Goal: Transaction & Acquisition: Subscribe to service/newsletter

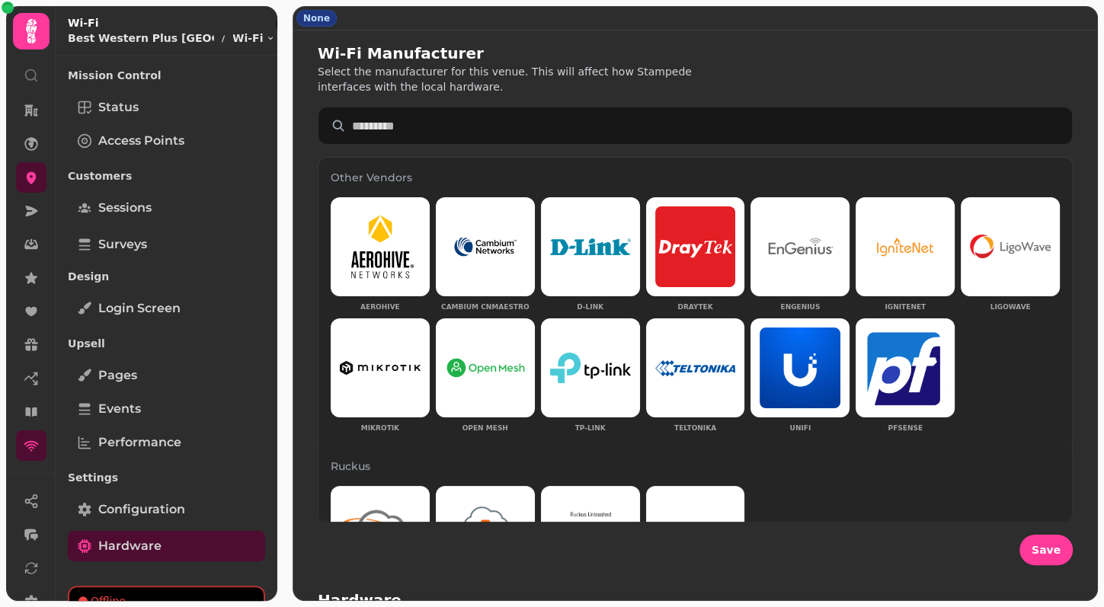
click at [1024, 48] on div "Wi-Fi Manufacturer Select the manufacturer for this venue. This will affect how…" at bounding box center [695, 69] width 755 height 52
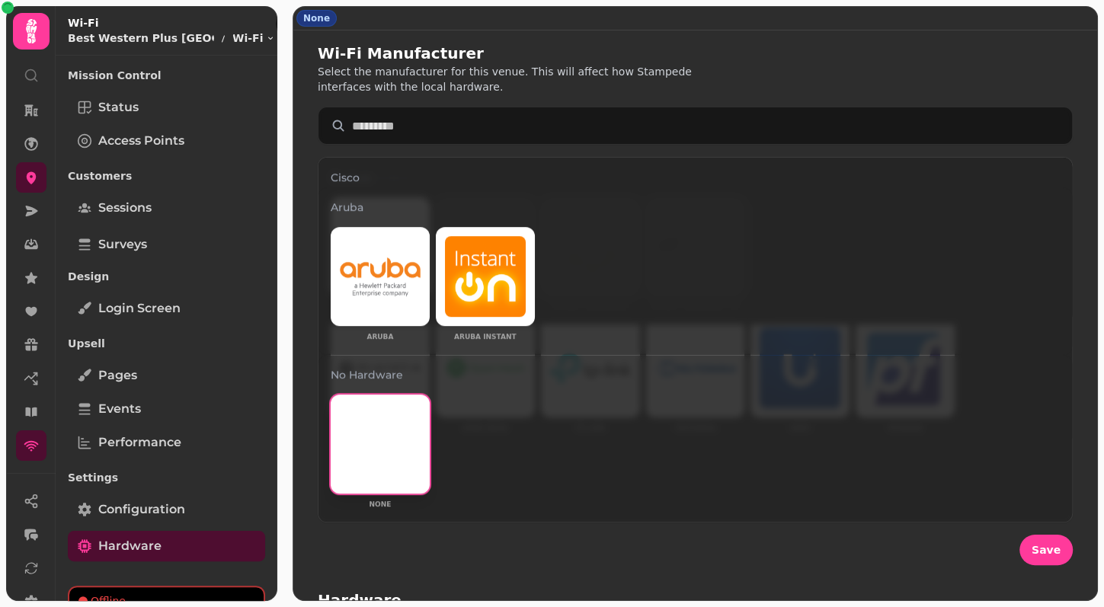
scroll to position [545, 0]
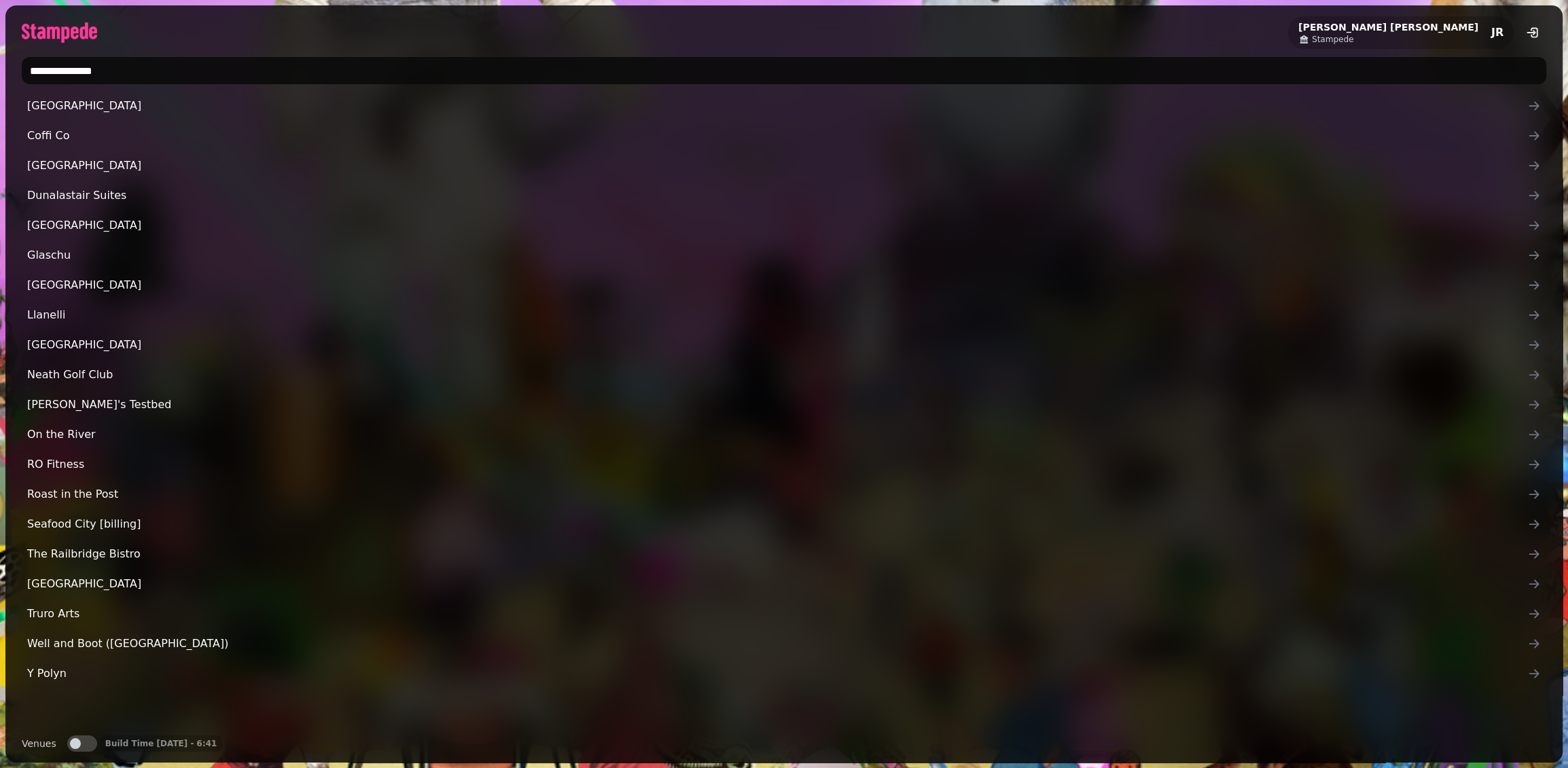
type input "**********"
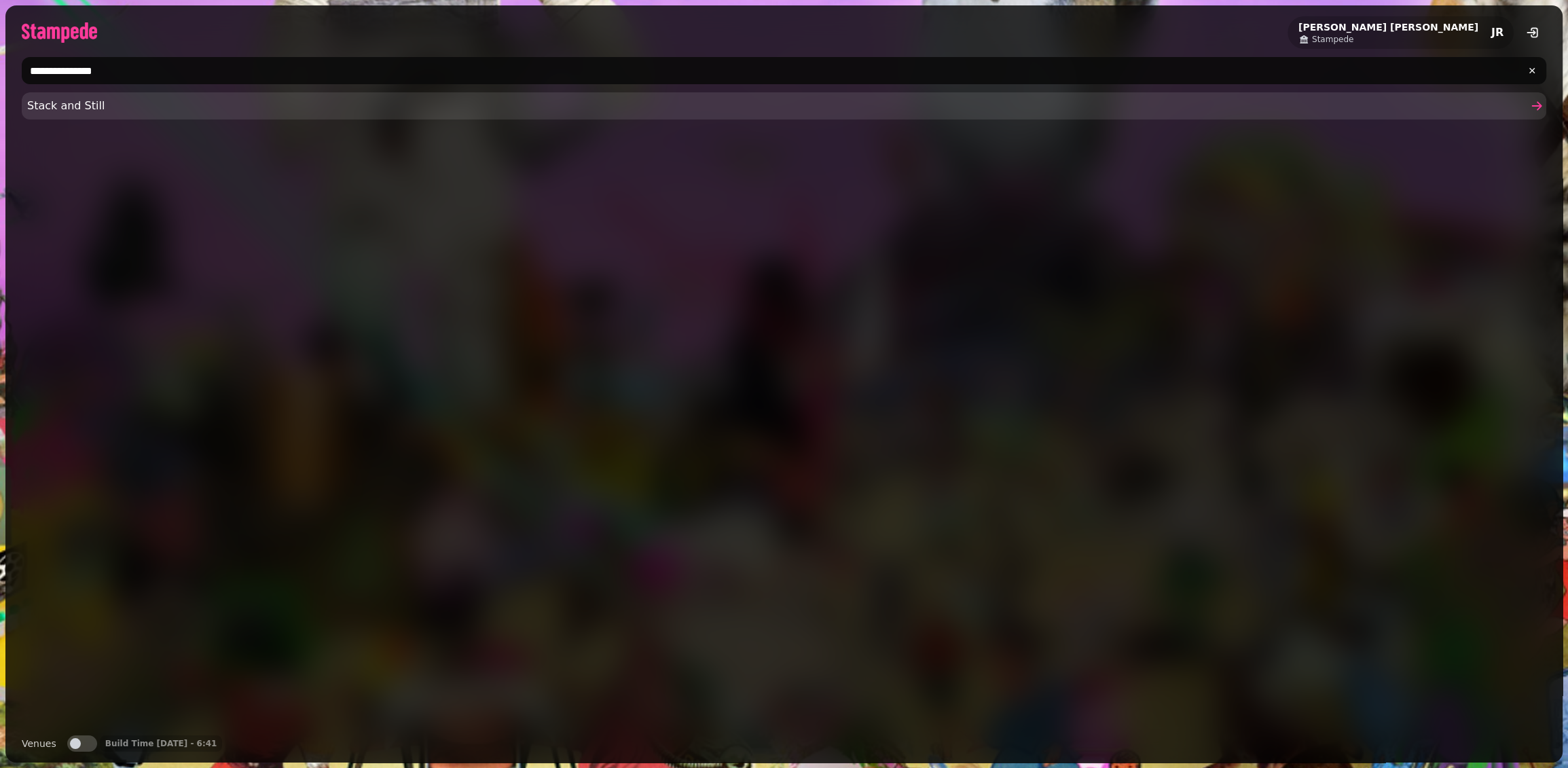
click at [70, 103] on span "Stack and Still" at bounding box center [776, 106] width 1500 height 16
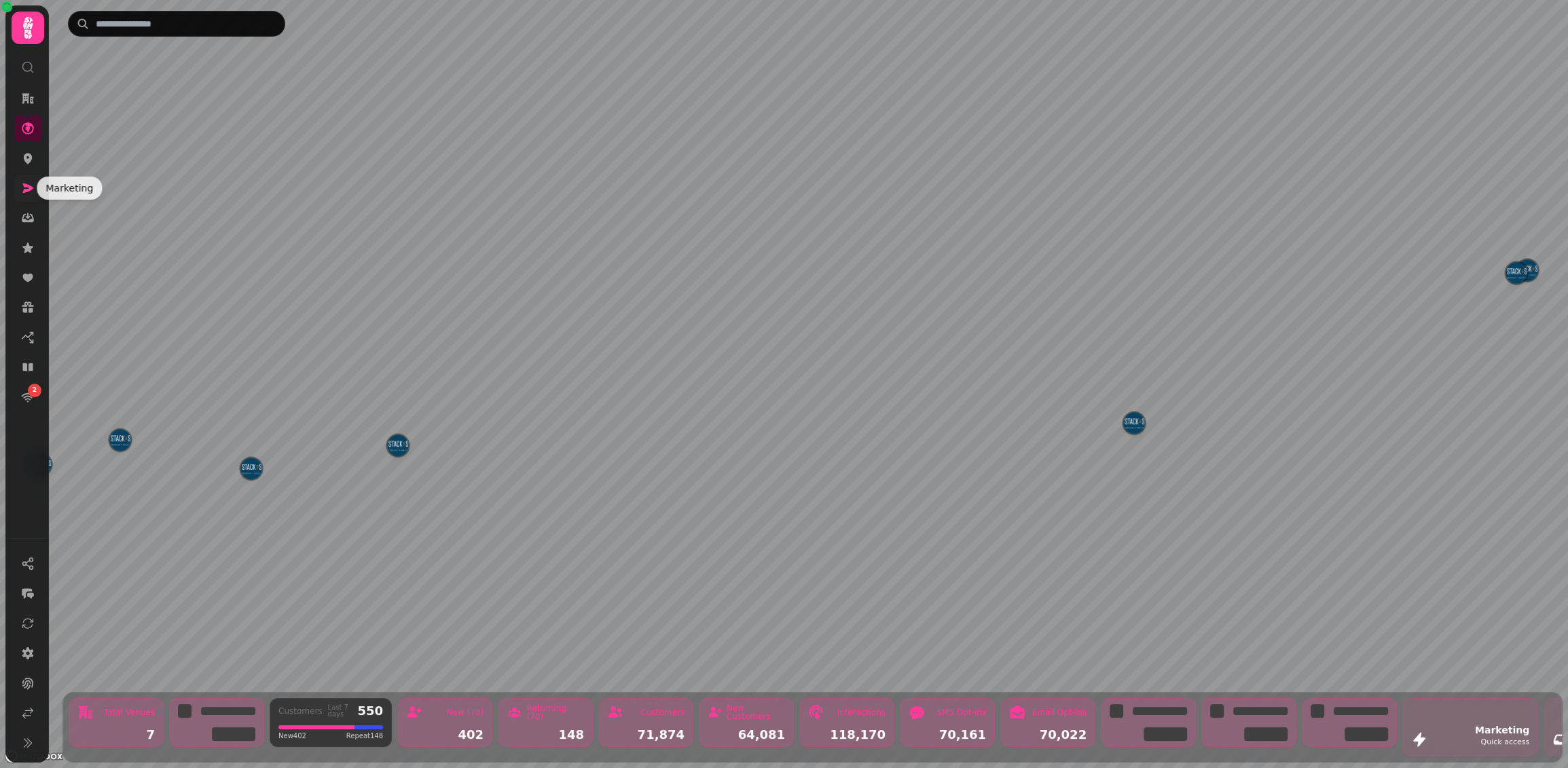
click at [26, 184] on icon at bounding box center [29, 188] width 11 height 10
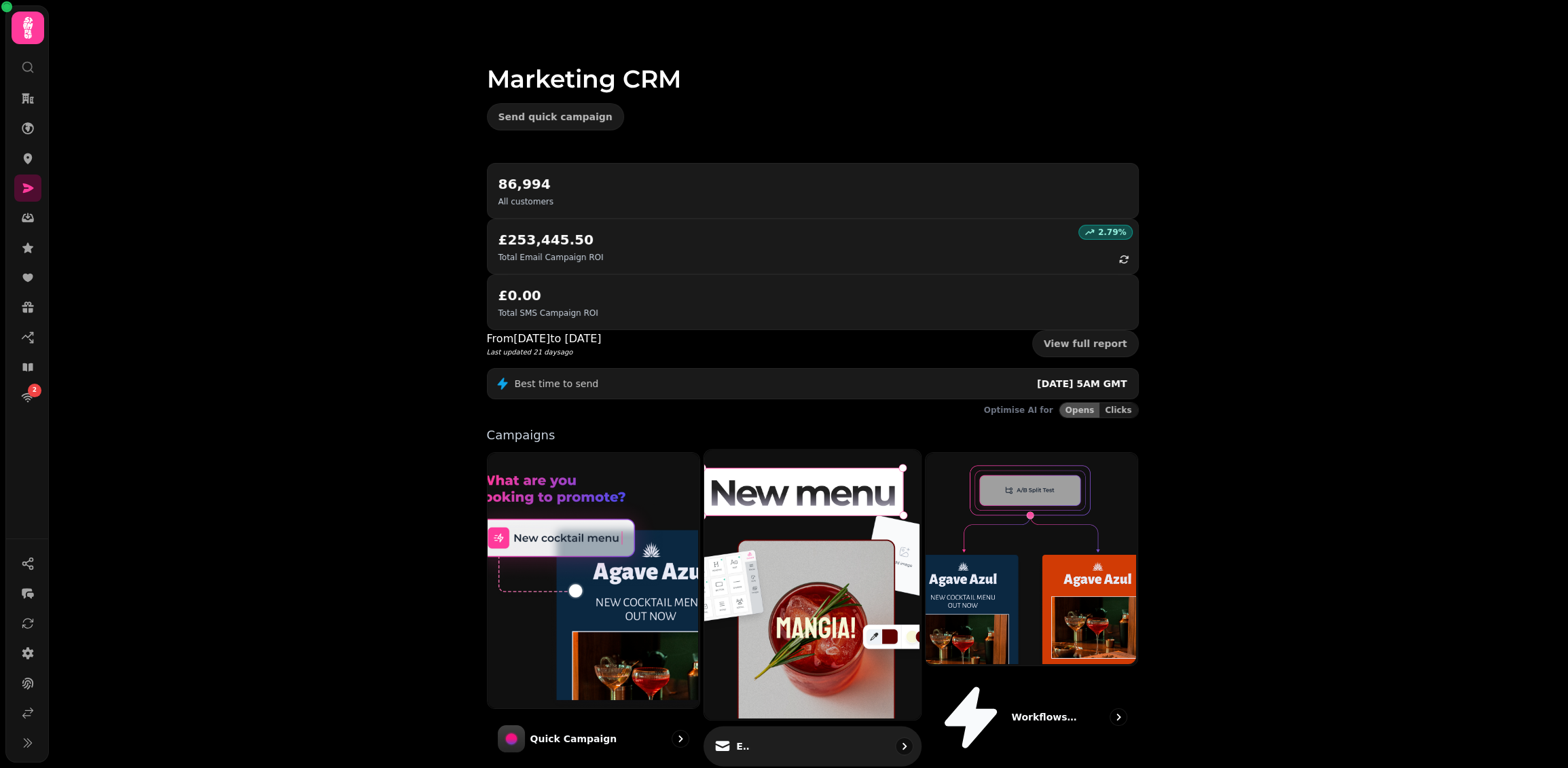
click at [770, 448] on img at bounding box center [811, 583] width 217 height 270
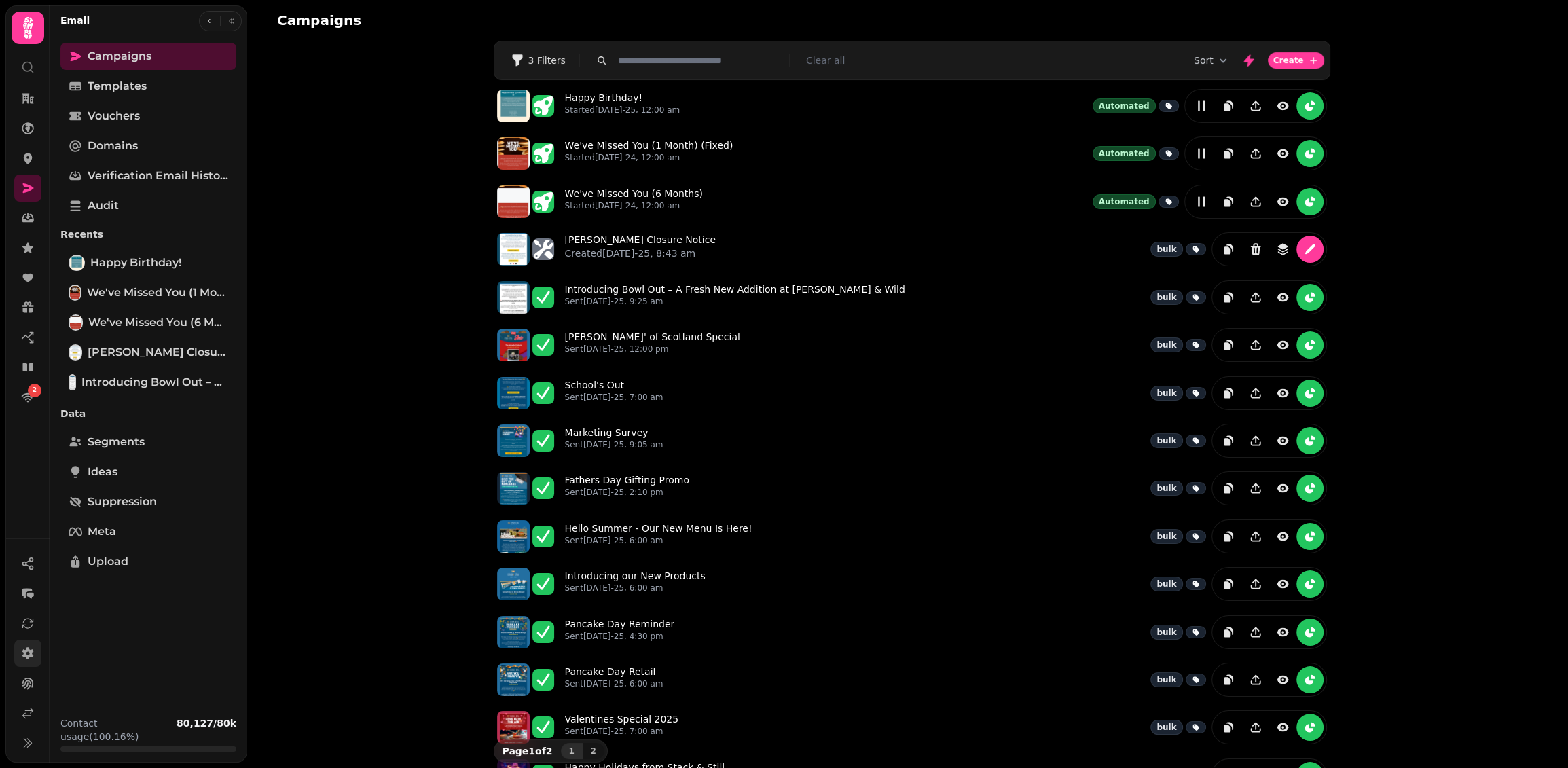
click at [27, 659] on icon at bounding box center [28, 652] width 13 height 13
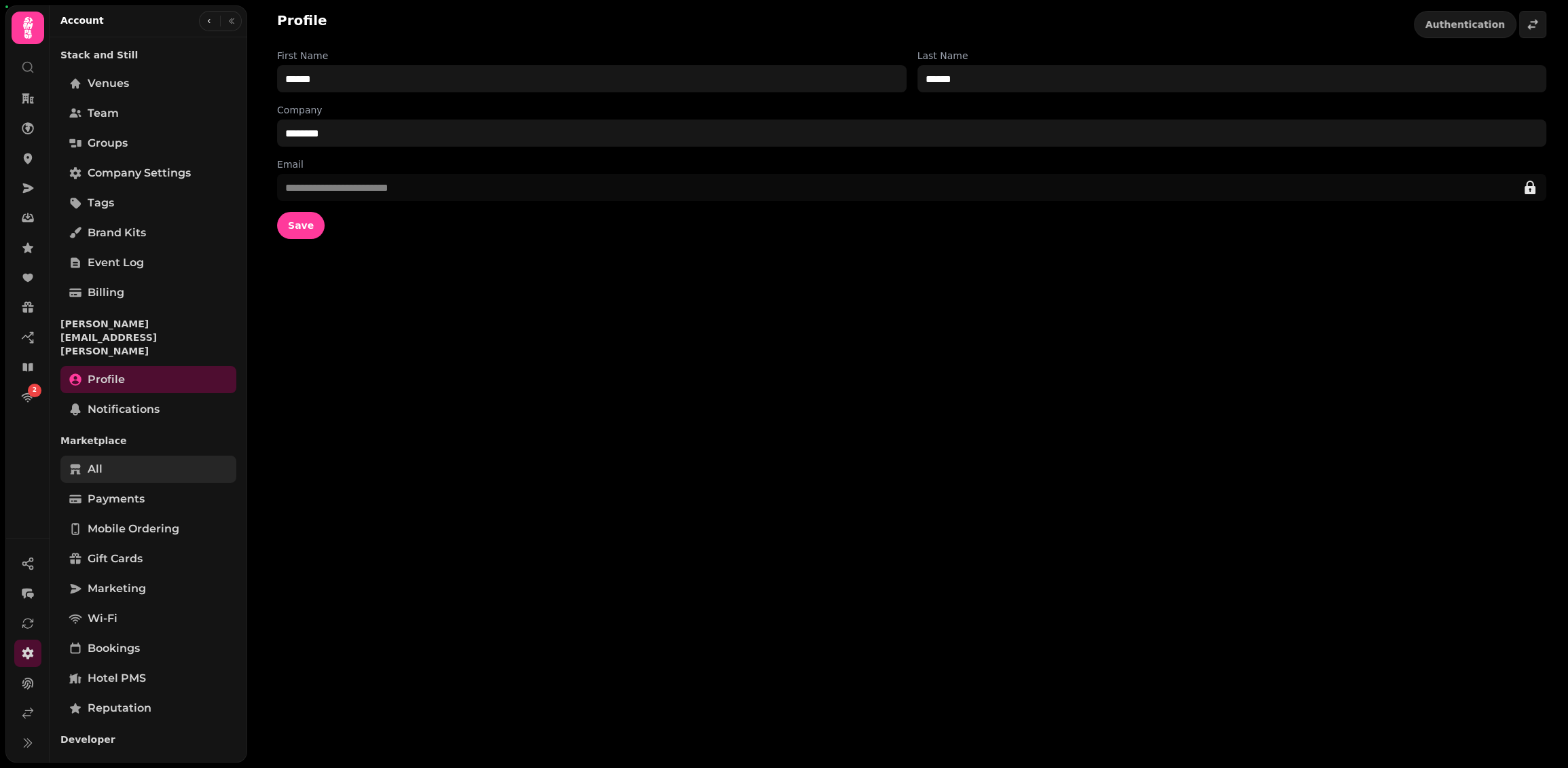
click at [94, 461] on span "All" at bounding box center [94, 469] width 15 height 16
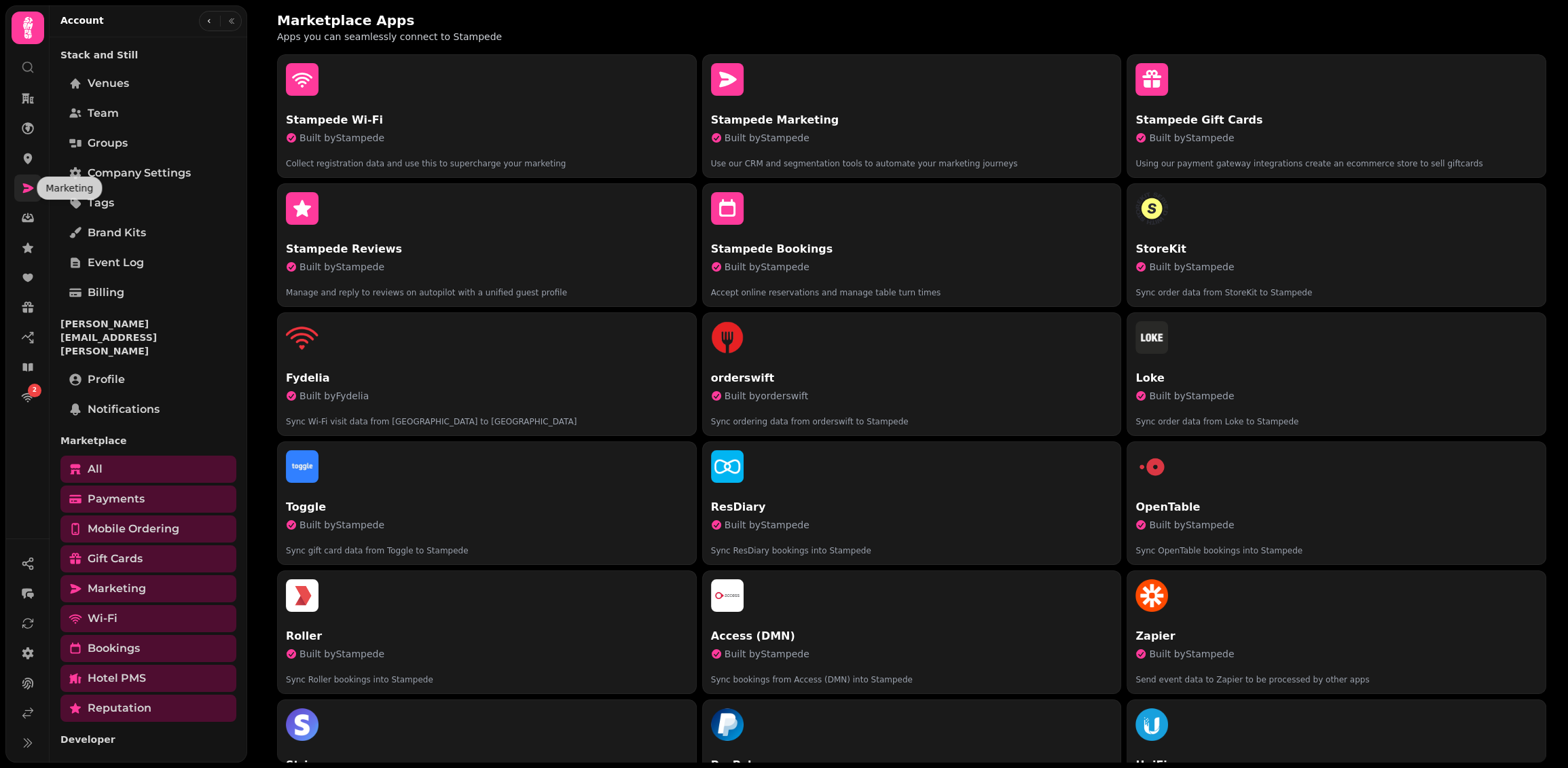
click at [24, 187] on icon at bounding box center [28, 187] width 13 height 13
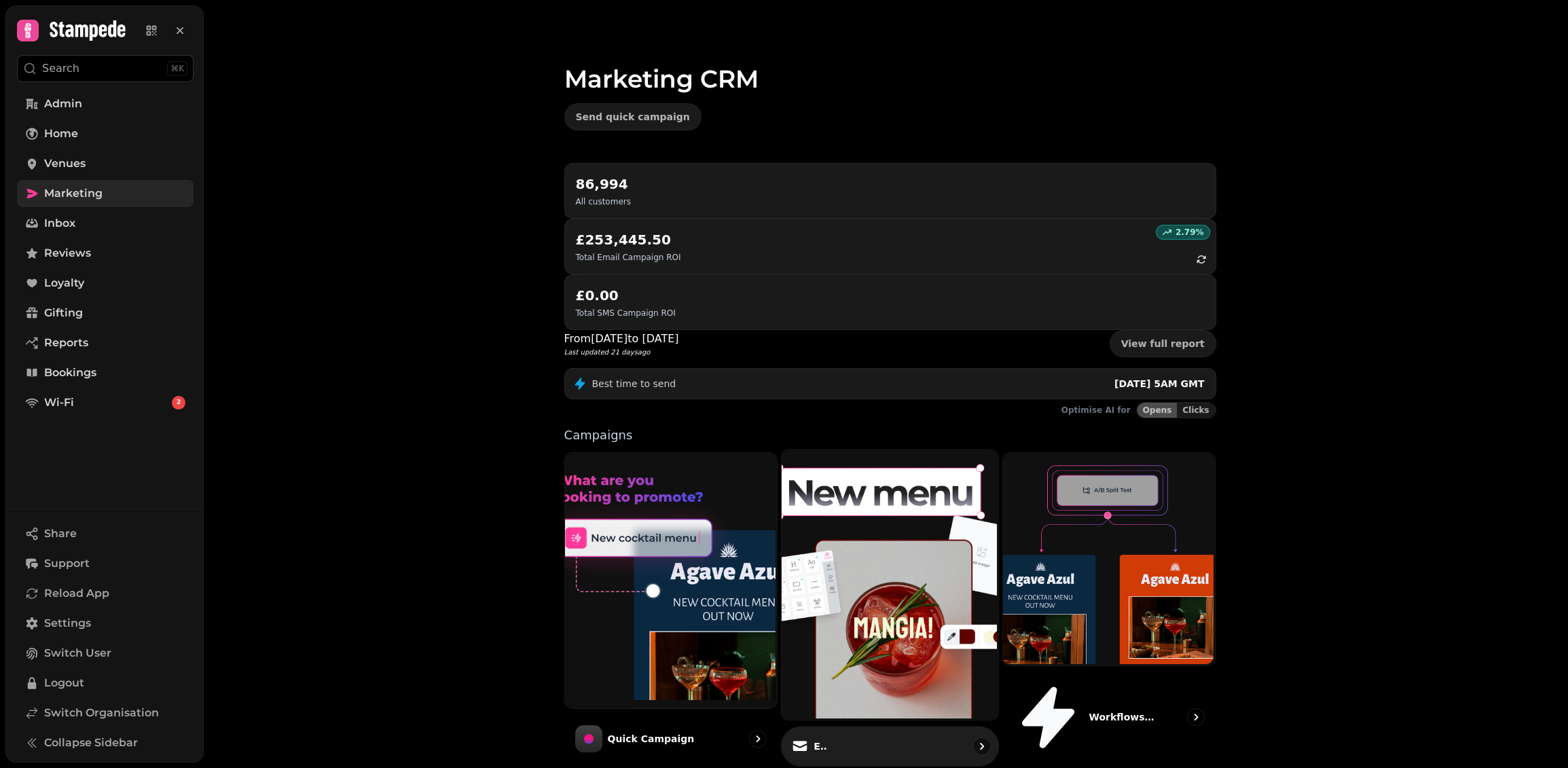
click at [841, 448] on img at bounding box center [888, 583] width 217 height 270
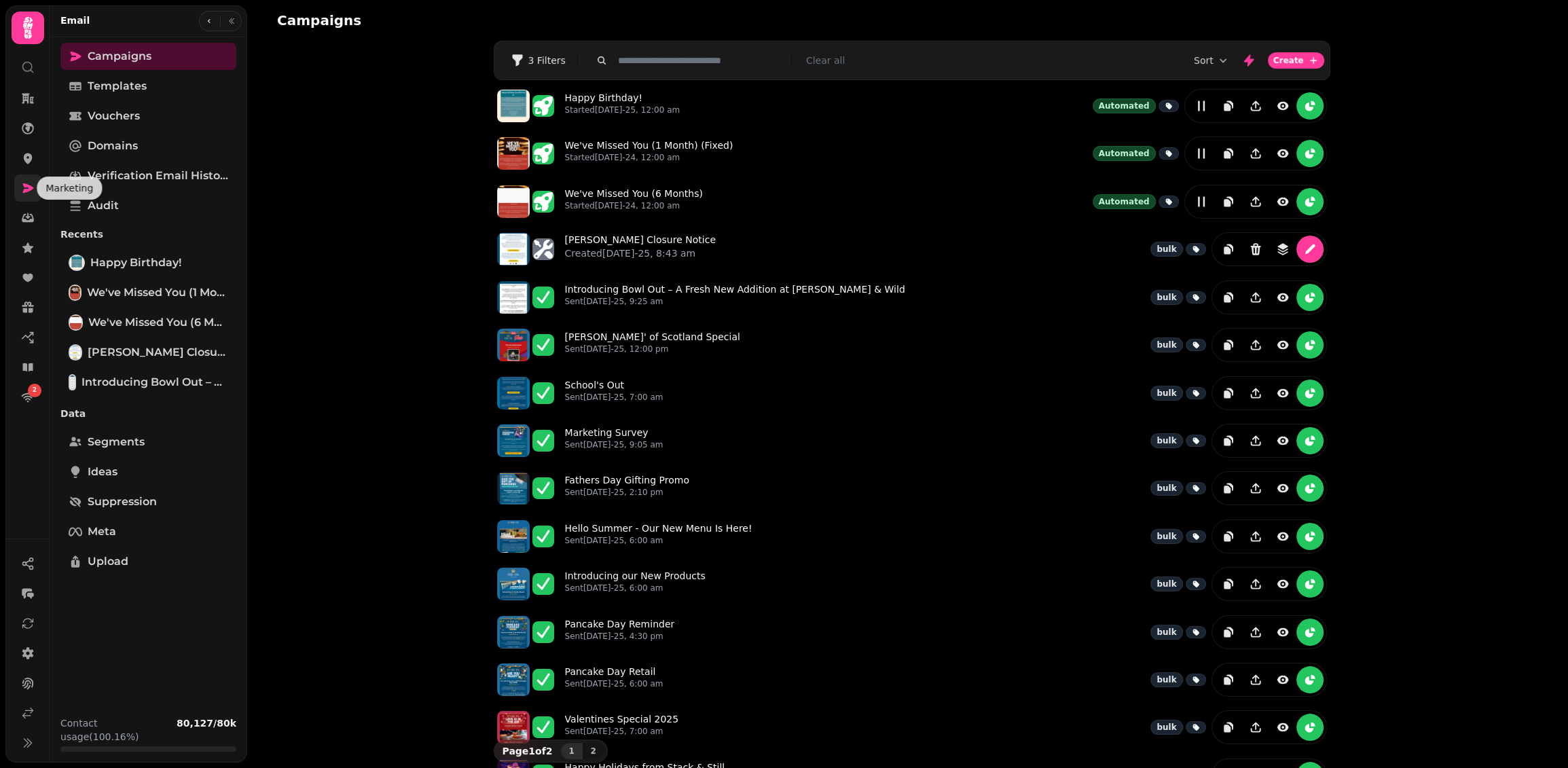
click at [27, 191] on icon at bounding box center [29, 188] width 11 height 10
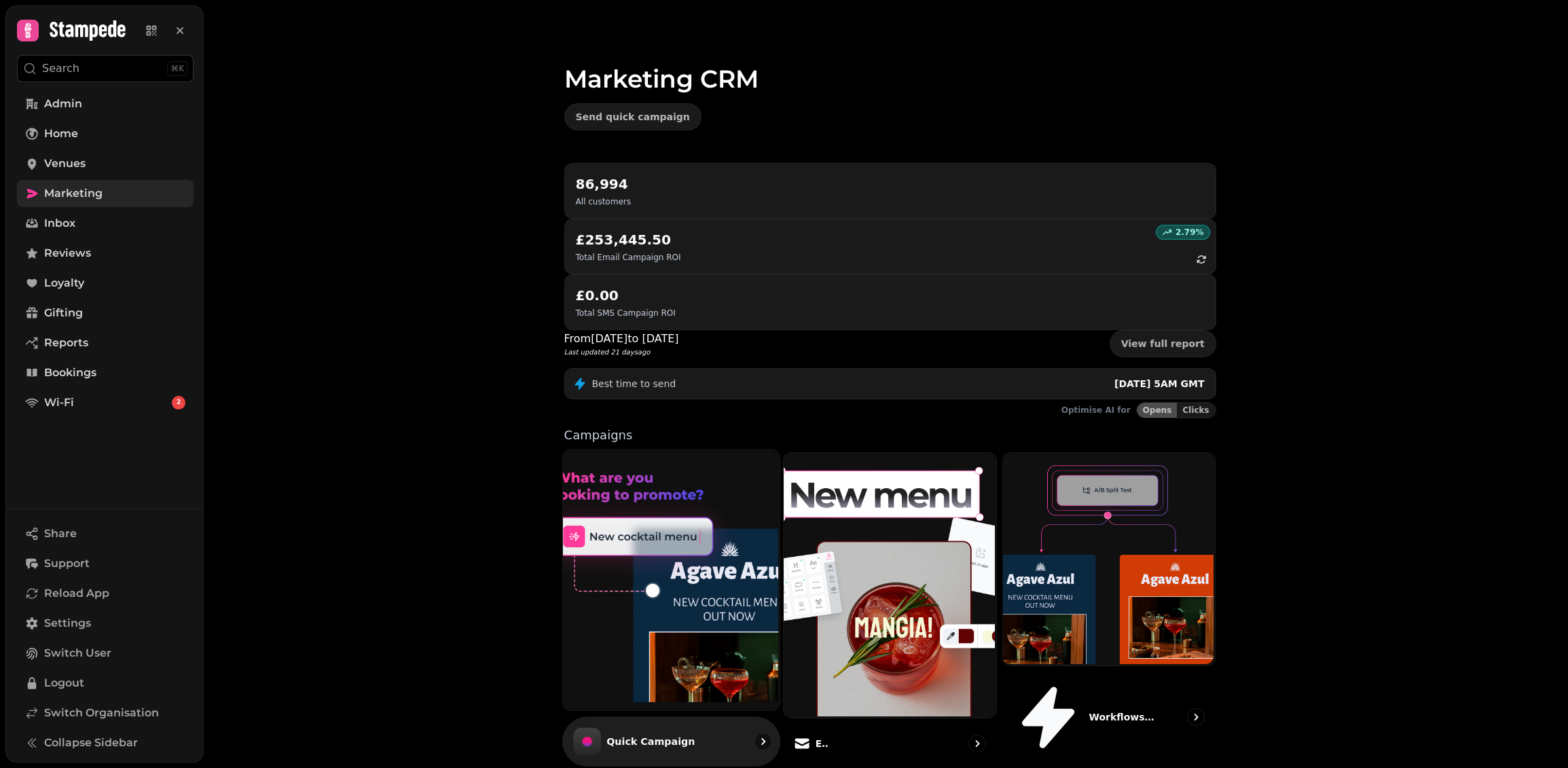
scroll to position [76, 0]
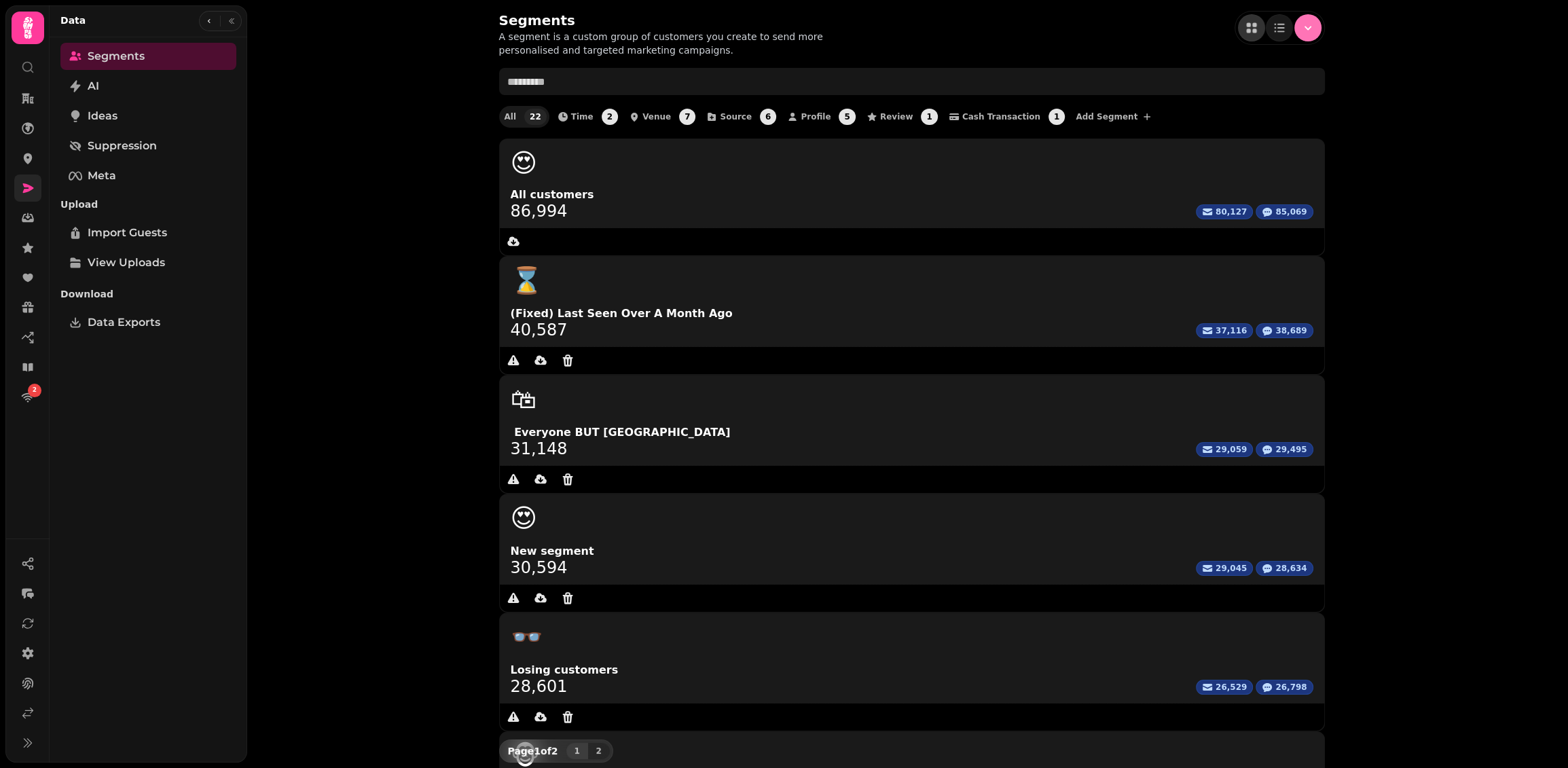
click at [1303, 28] on icon "Menu" at bounding box center [1308, 28] width 13 height 13
click at [1242, 93] on button "From scratch" at bounding box center [1245, 81] width 145 height 24
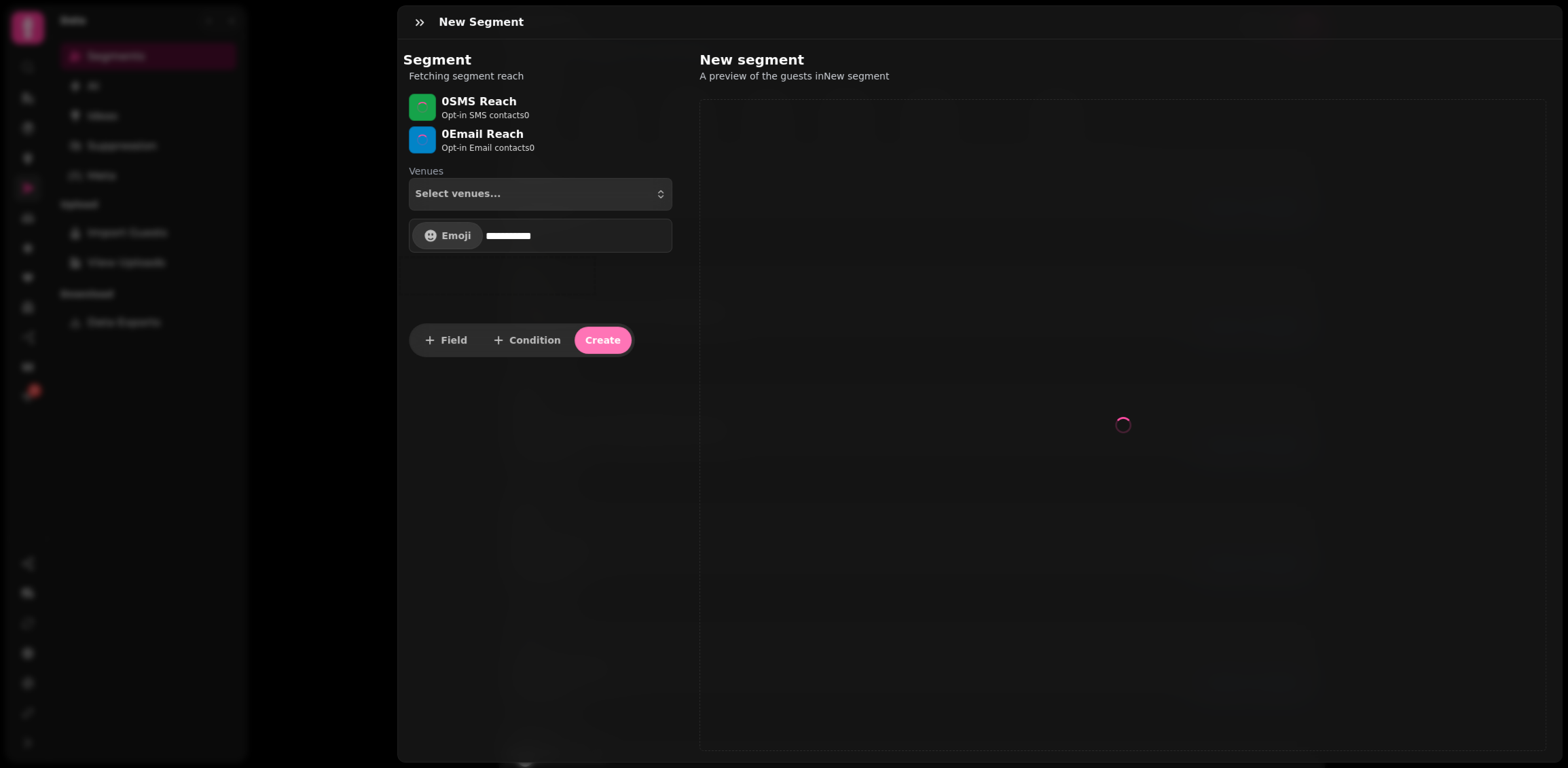
select select "**"
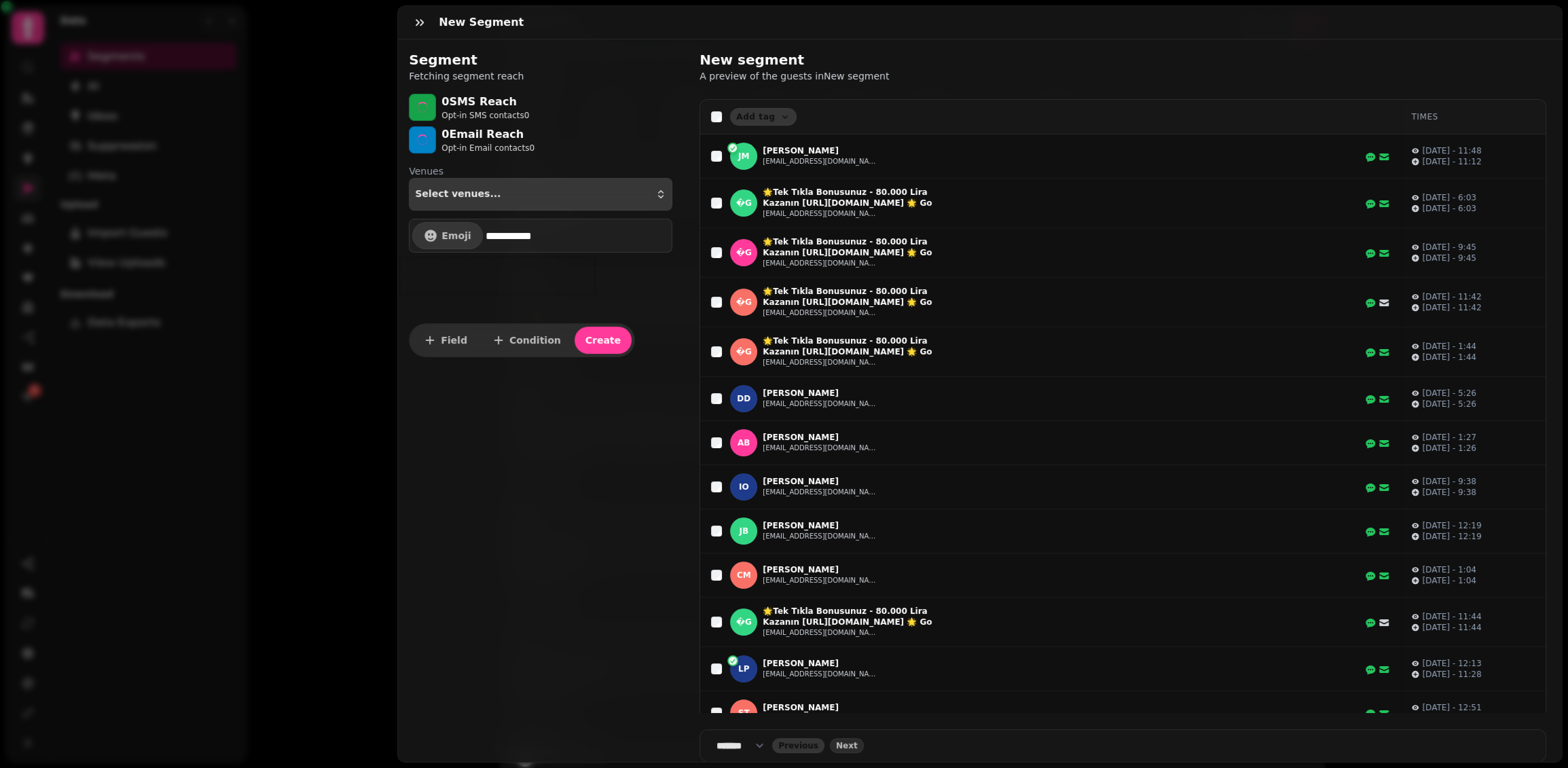
click at [478, 192] on span "Select venues..." at bounding box center [457, 194] width 86 height 11
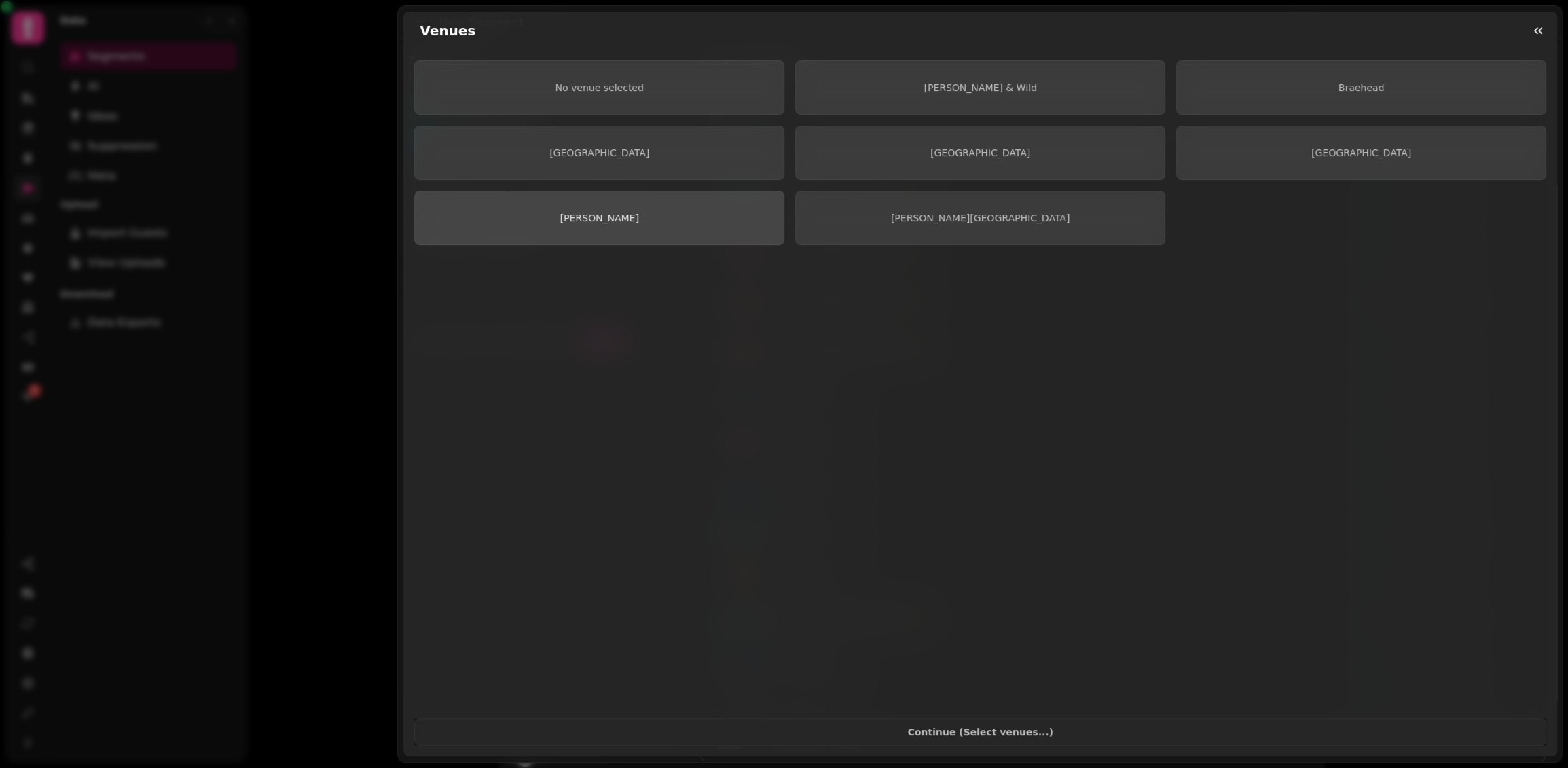
click at [629, 200] on button "Livingston" at bounding box center [599, 217] width 370 height 54
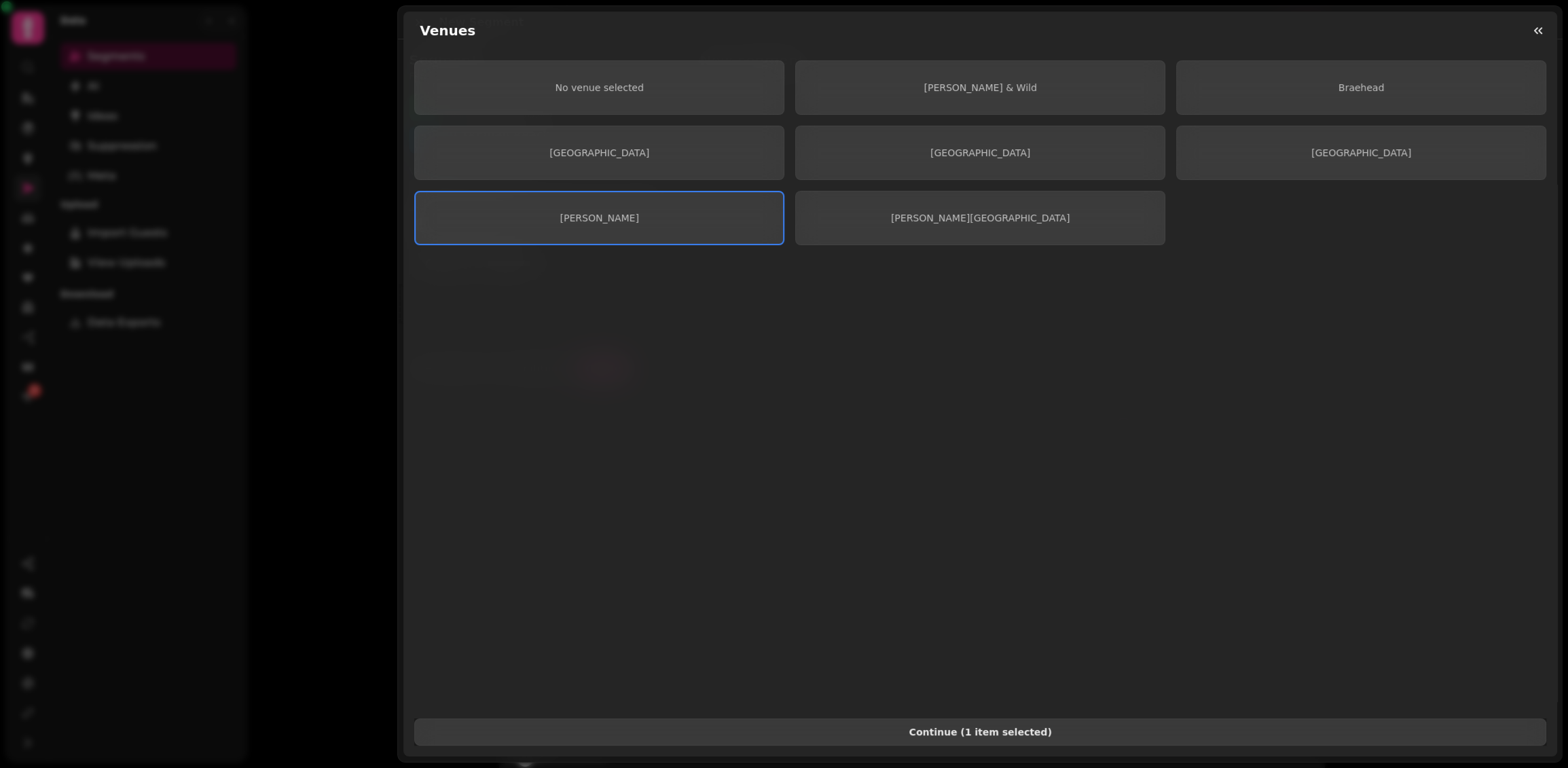
click at [1030, 727] on span "Continue ( 1 item selected )" at bounding box center [981, 731] width 1109 height 10
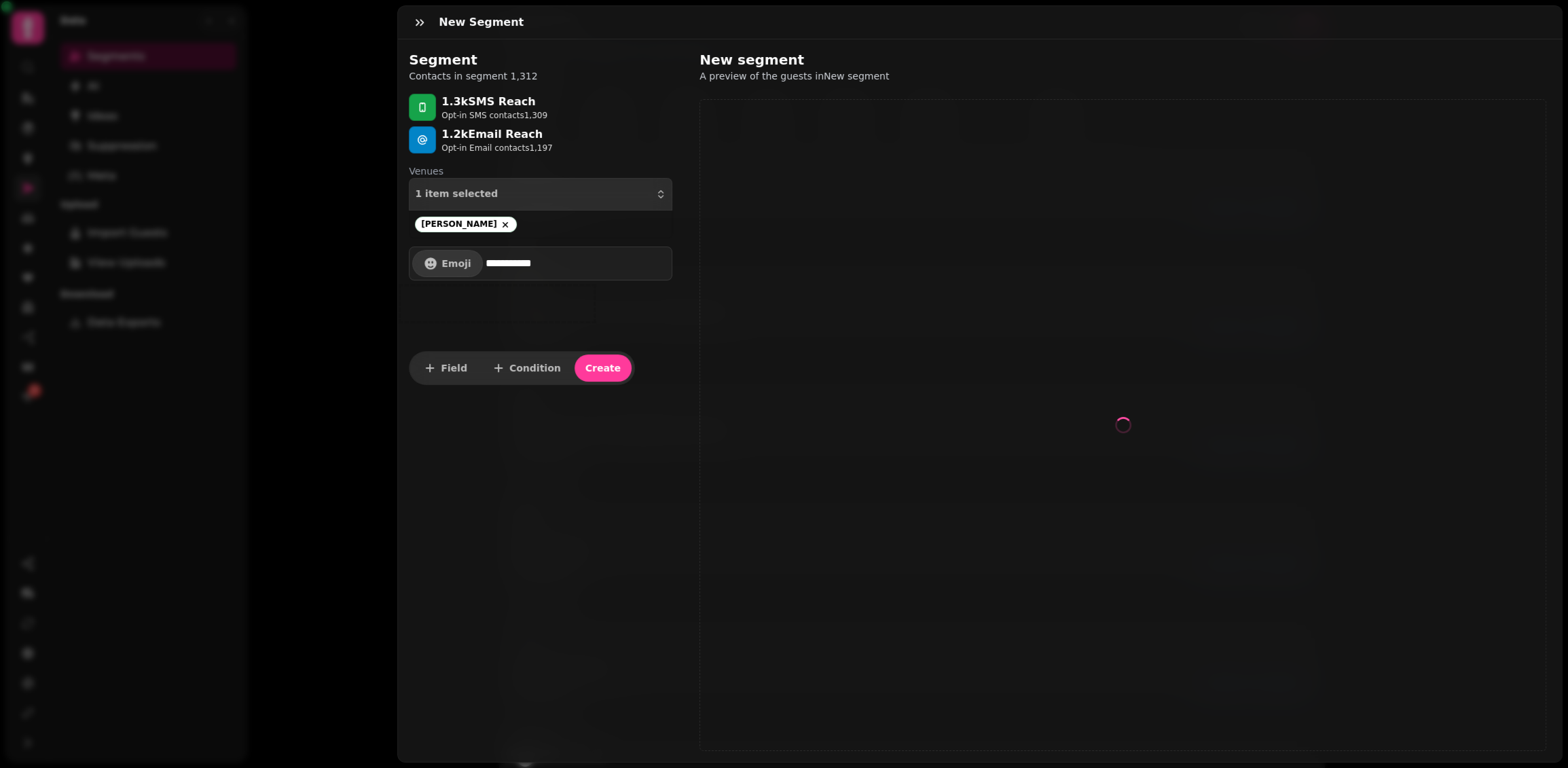
select select "**"
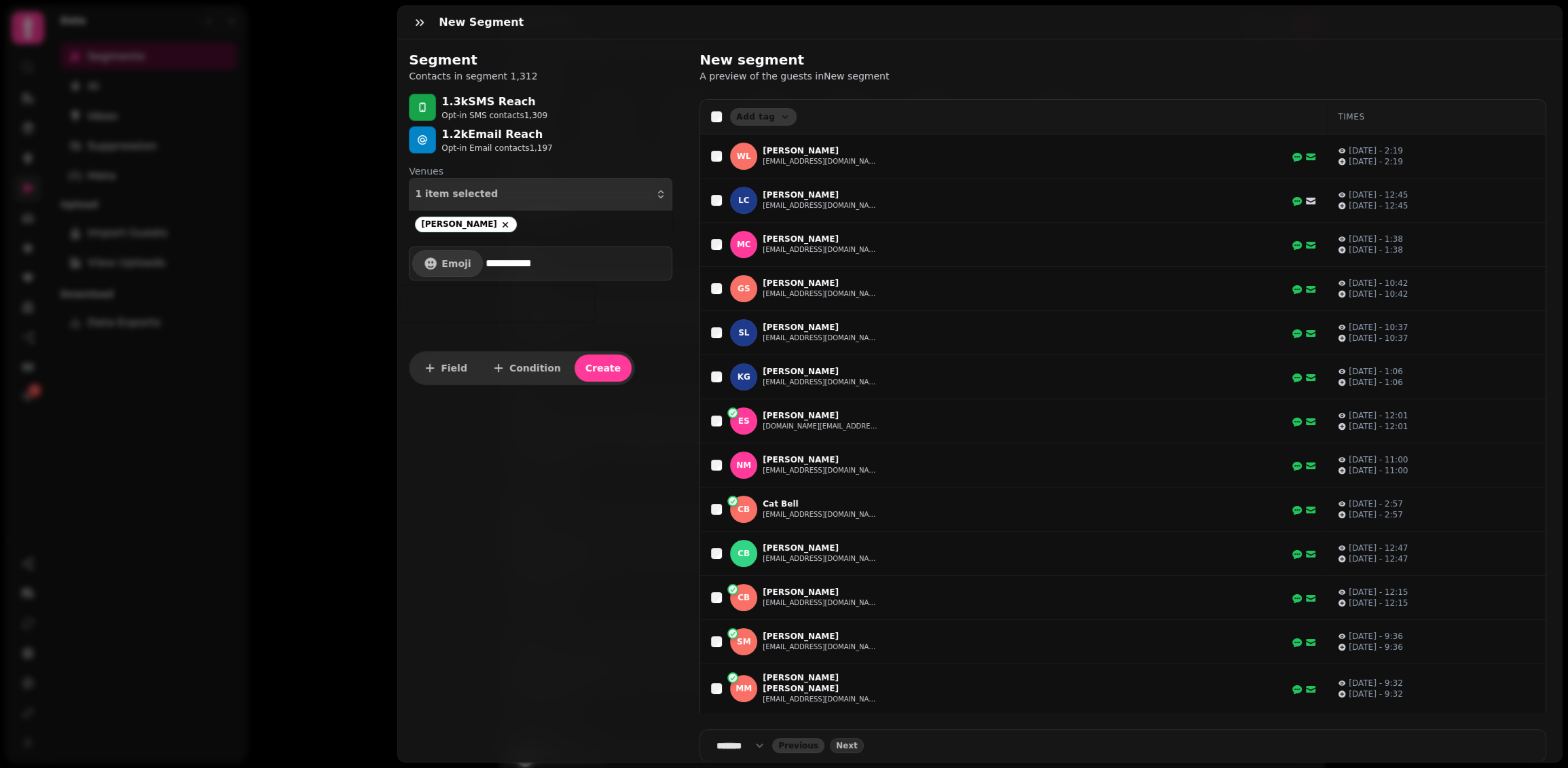
click at [586, 265] on input "**********" at bounding box center [578, 263] width 184 height 27
type input "**********"
click at [586, 371] on span "Create" at bounding box center [603, 368] width 36 height 10
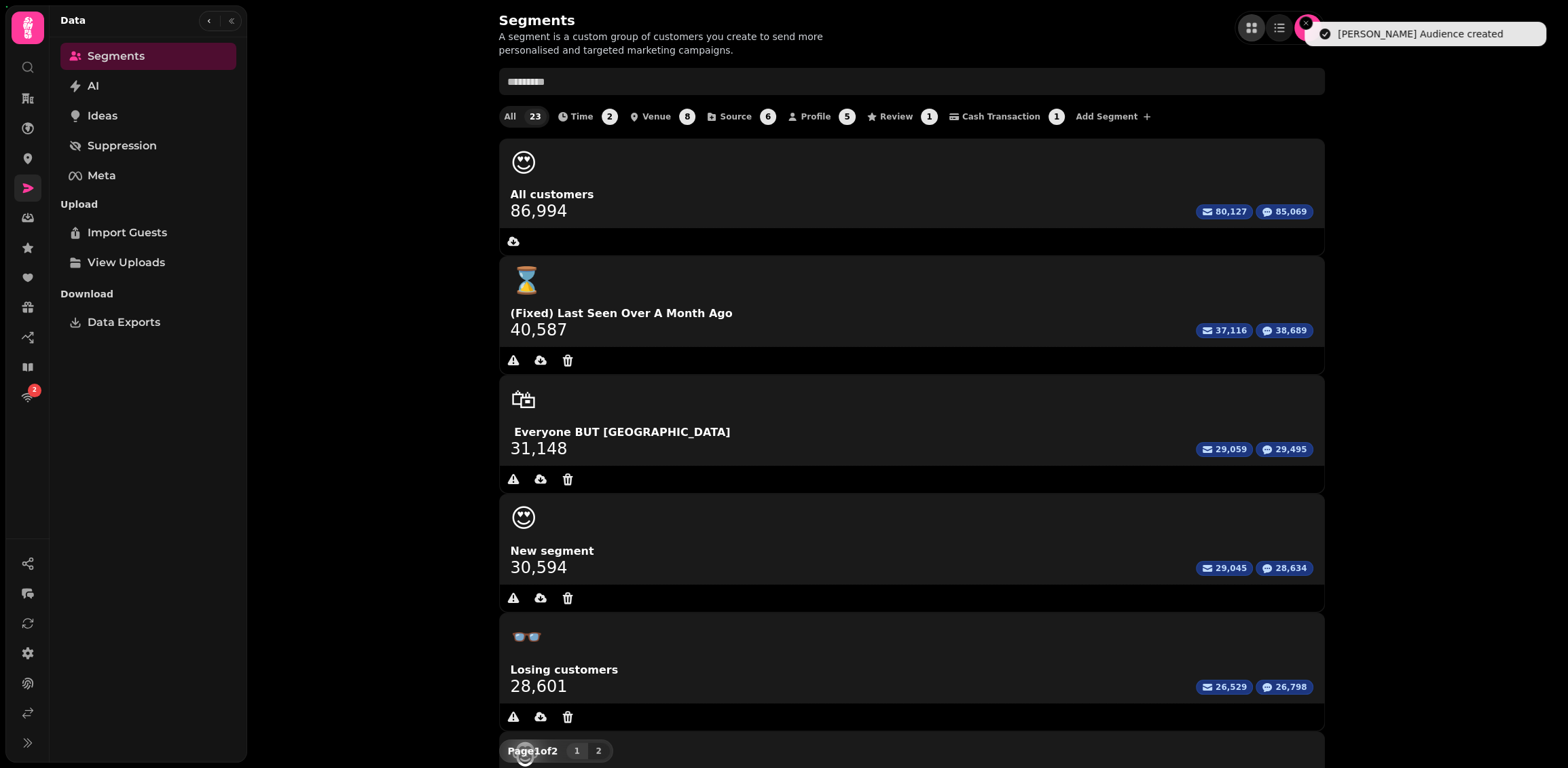
click at [332, 252] on div "Segments A segment is a custom group of customers you create to send more perso…" at bounding box center [907, 384] width 1321 height 768
click at [30, 198] on link at bounding box center [28, 188] width 27 height 27
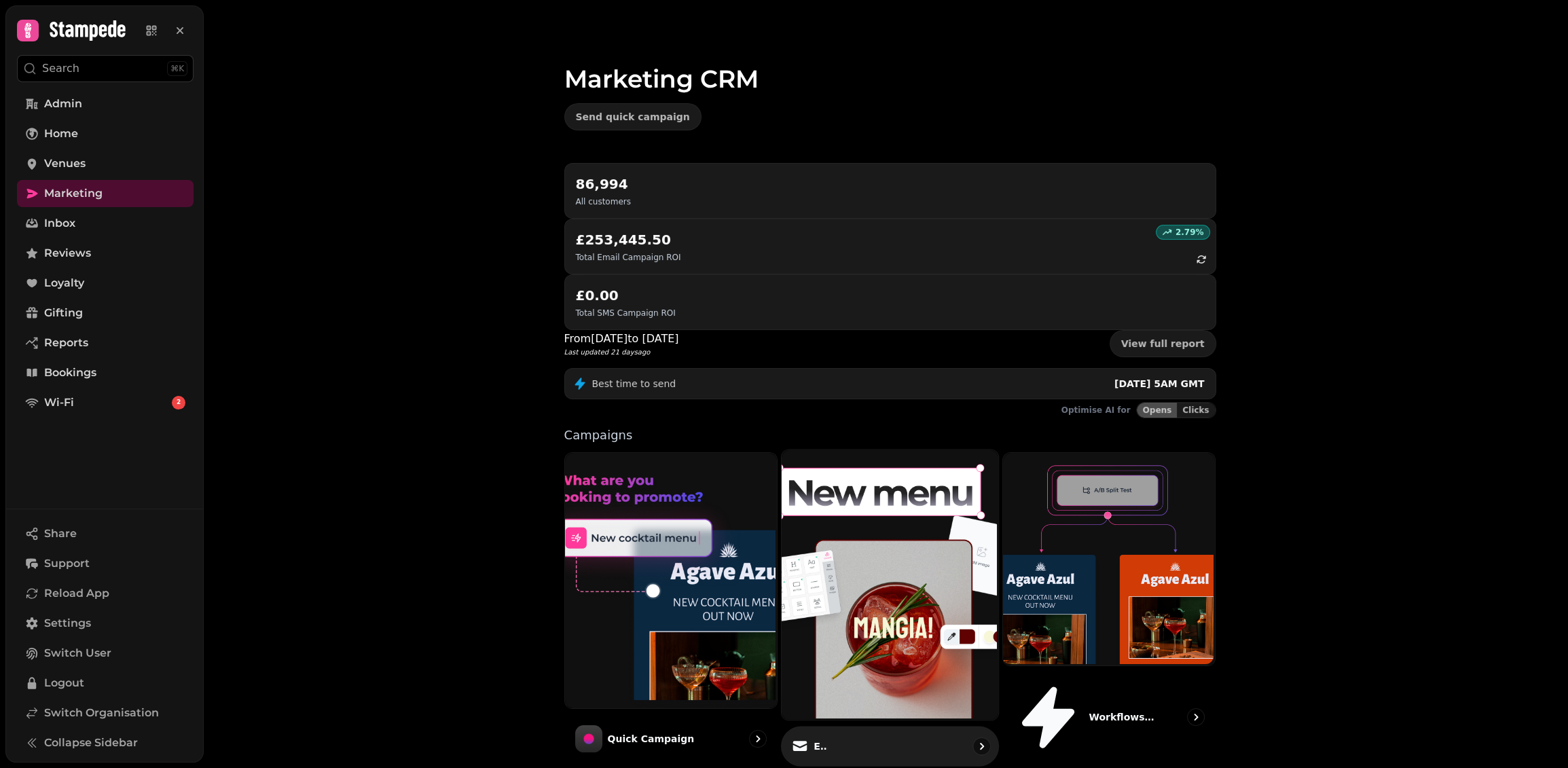
click at [870, 465] on img at bounding box center [888, 583] width 217 height 270
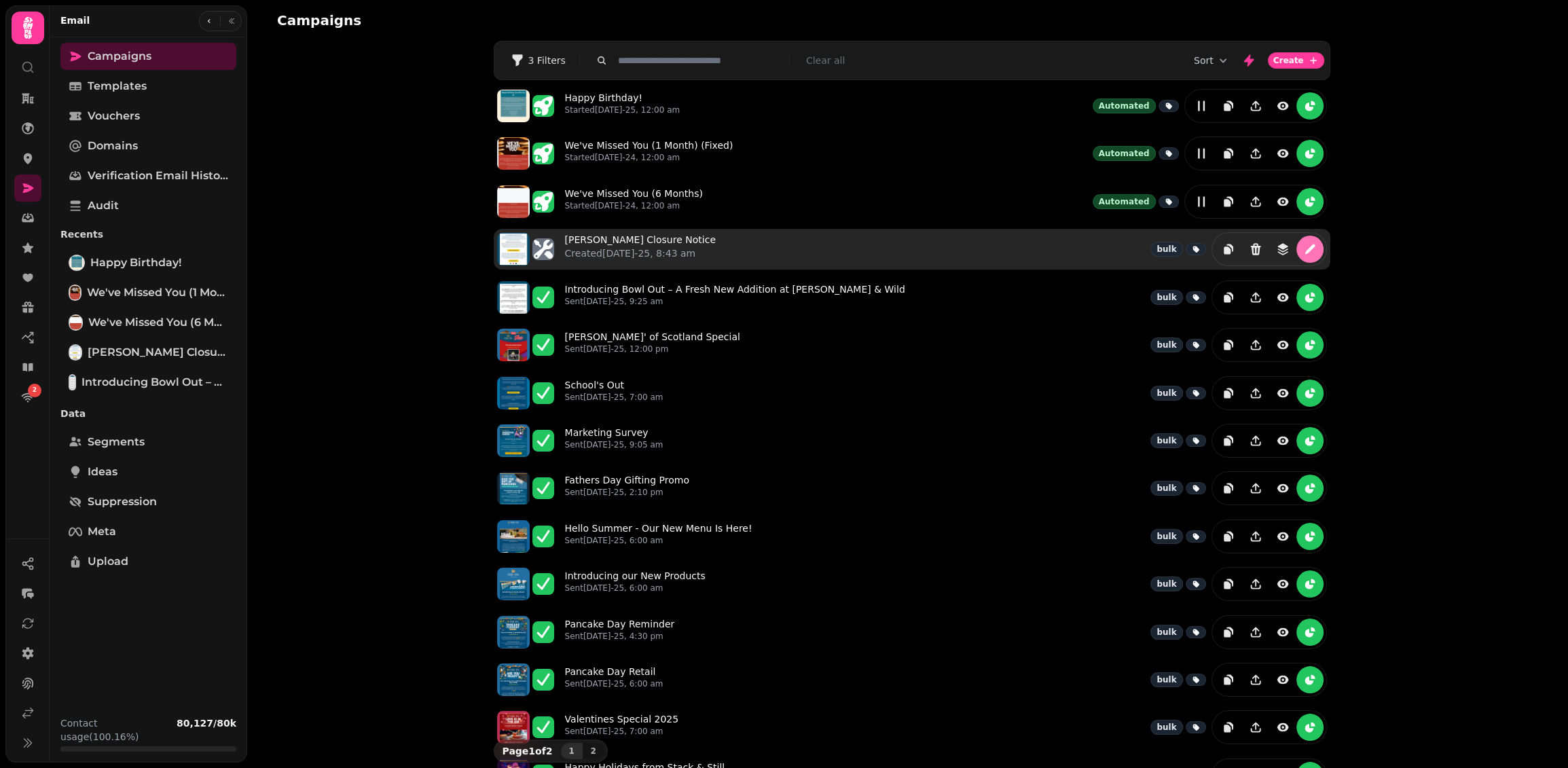
click at [1323, 244] on button "edit" at bounding box center [1309, 249] width 27 height 27
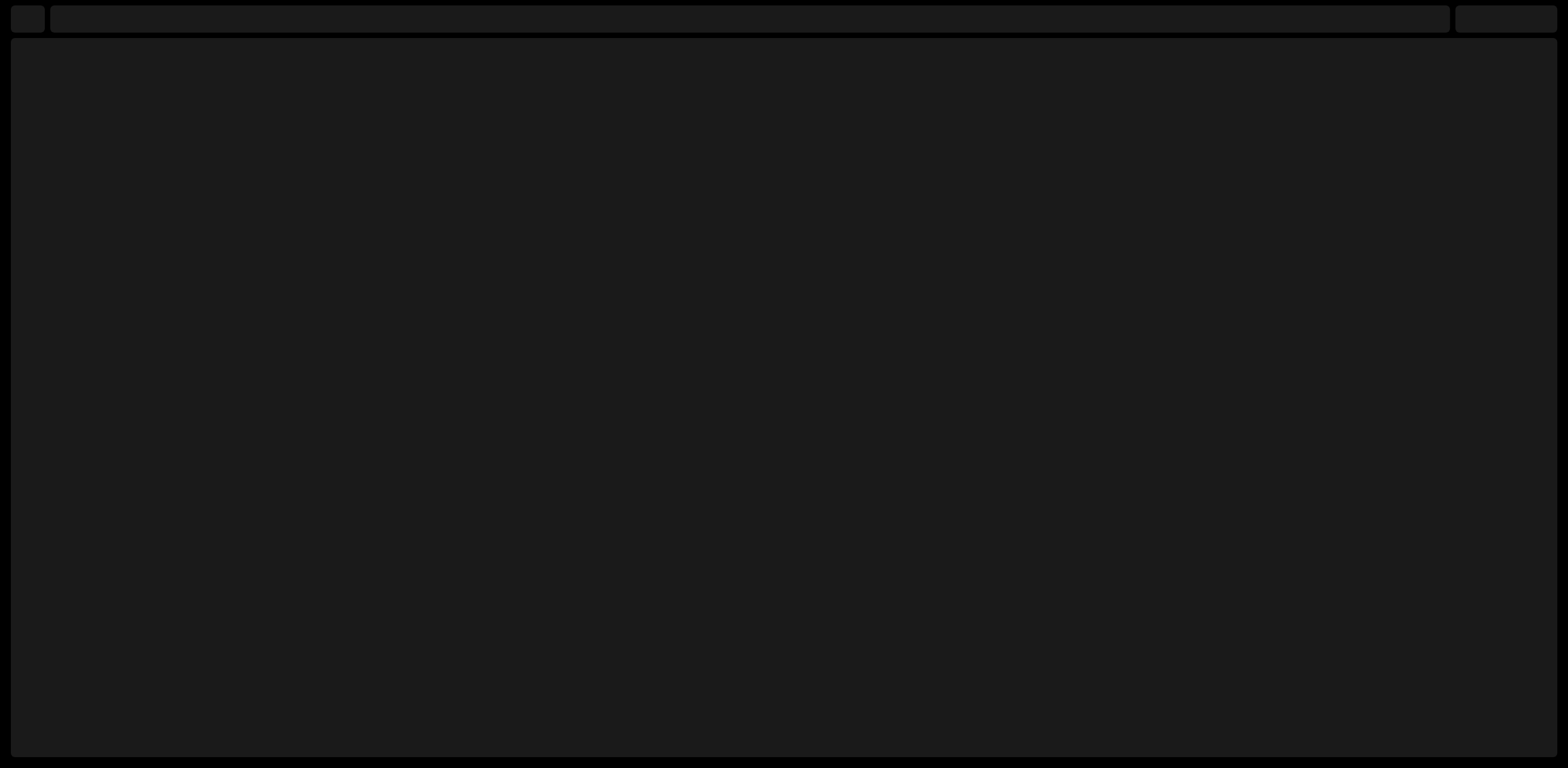
select select "**********"
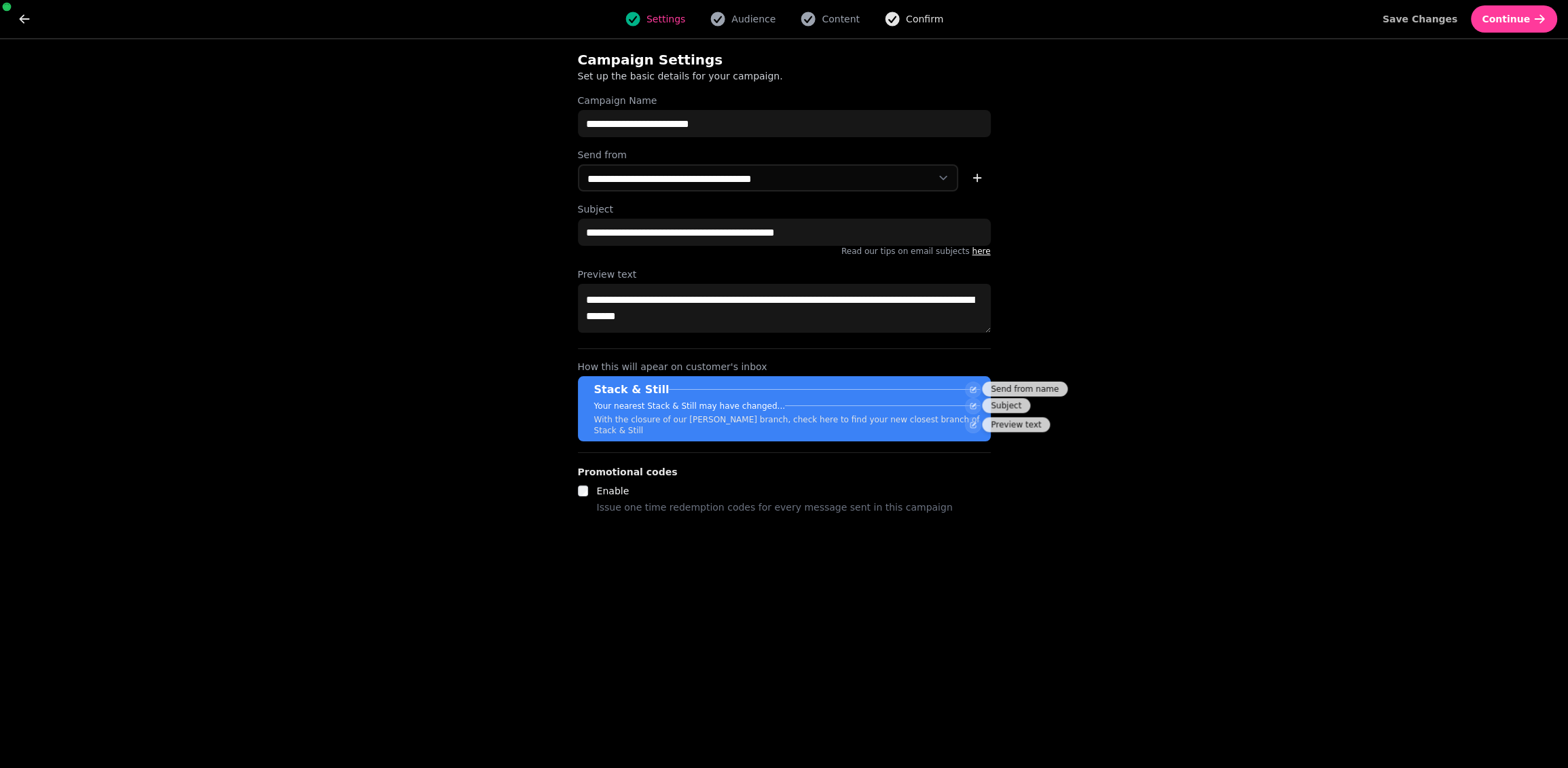
click at [885, 22] on icon "button" at bounding box center [892, 20] width 14 height 14
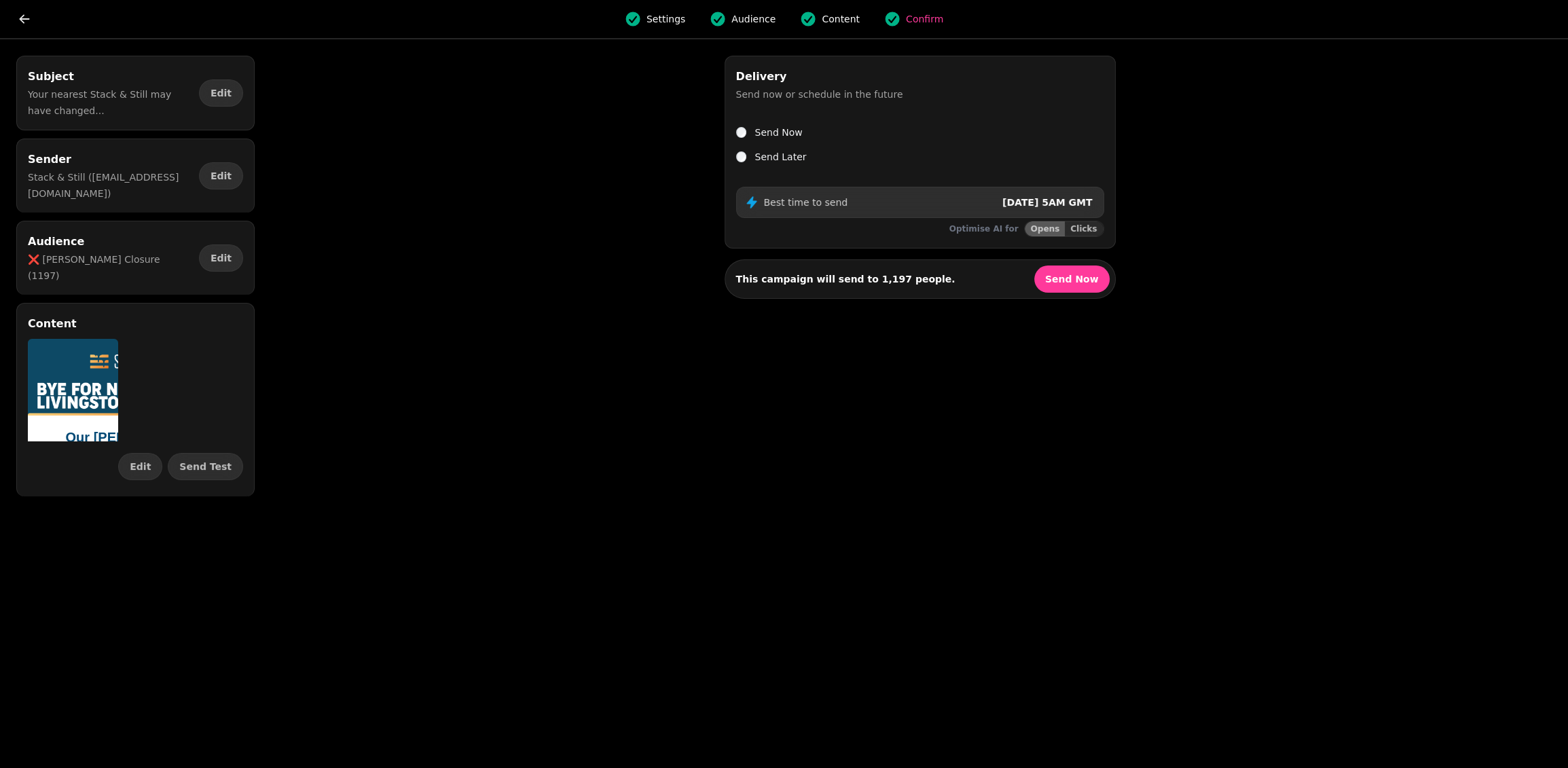
click at [330, 273] on div "Subject Your nearest Stack & Still may have changed... Edit Sender Stack & Stil…" at bounding box center [784, 403] width 1568 height 728
click at [16, 13] on button "go back" at bounding box center [24, 19] width 27 height 27
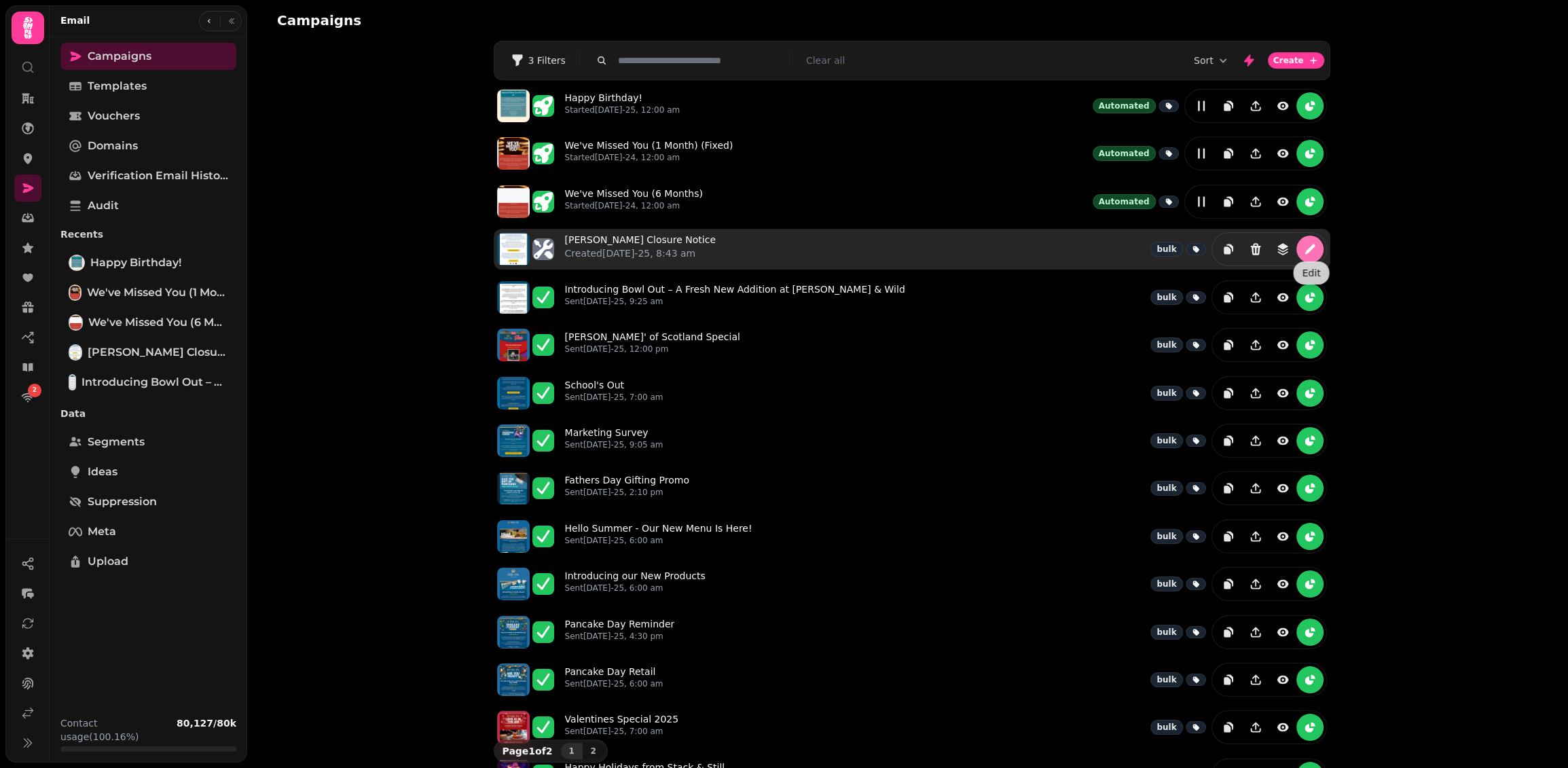
click at [1308, 242] on icon "edit" at bounding box center [1309, 249] width 13 height 13
select select "**********"
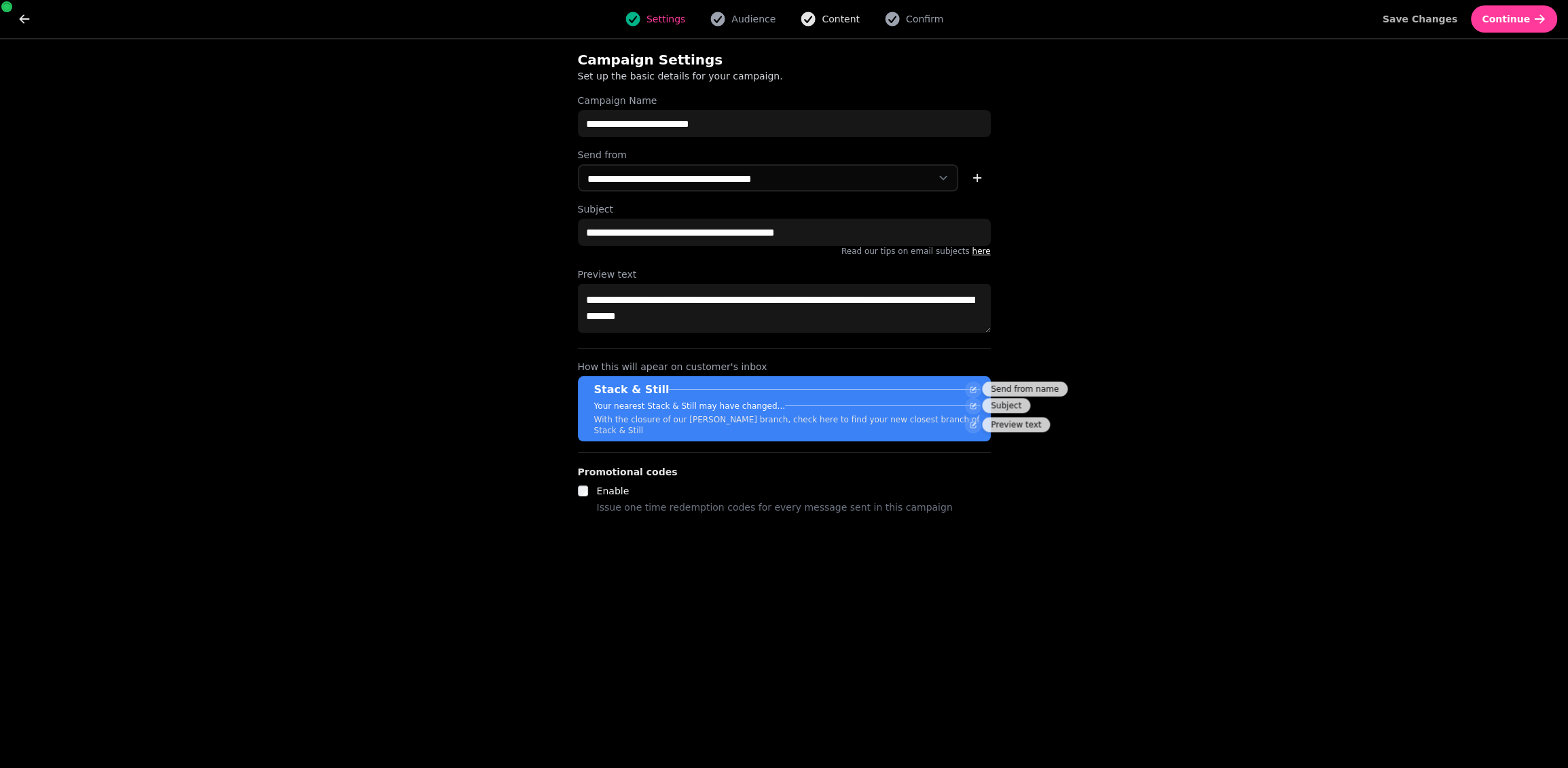
click at [836, 16] on span "Content" at bounding box center [841, 19] width 38 height 13
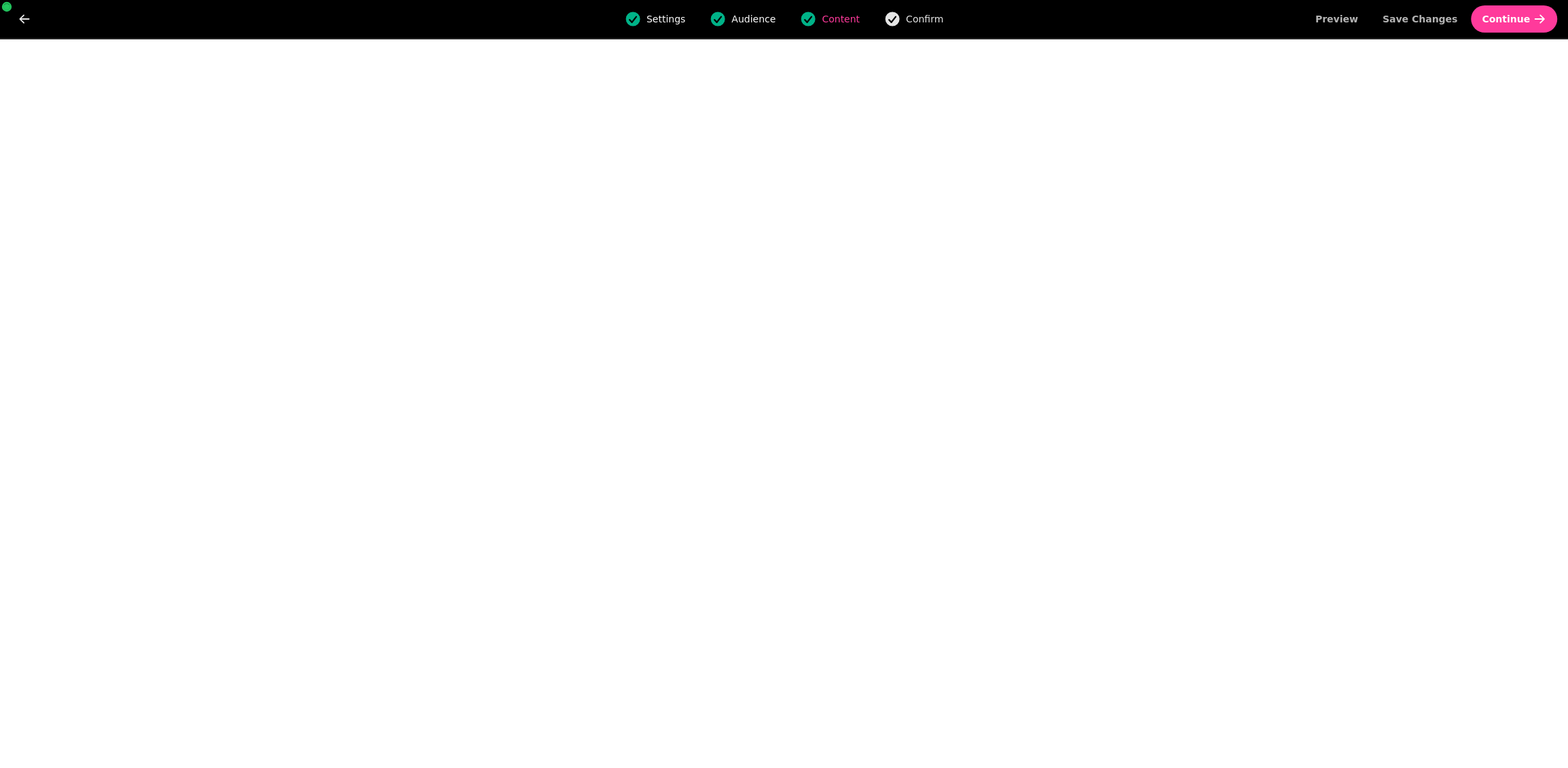
click at [926, 20] on span "Confirm" at bounding box center [924, 19] width 37 height 13
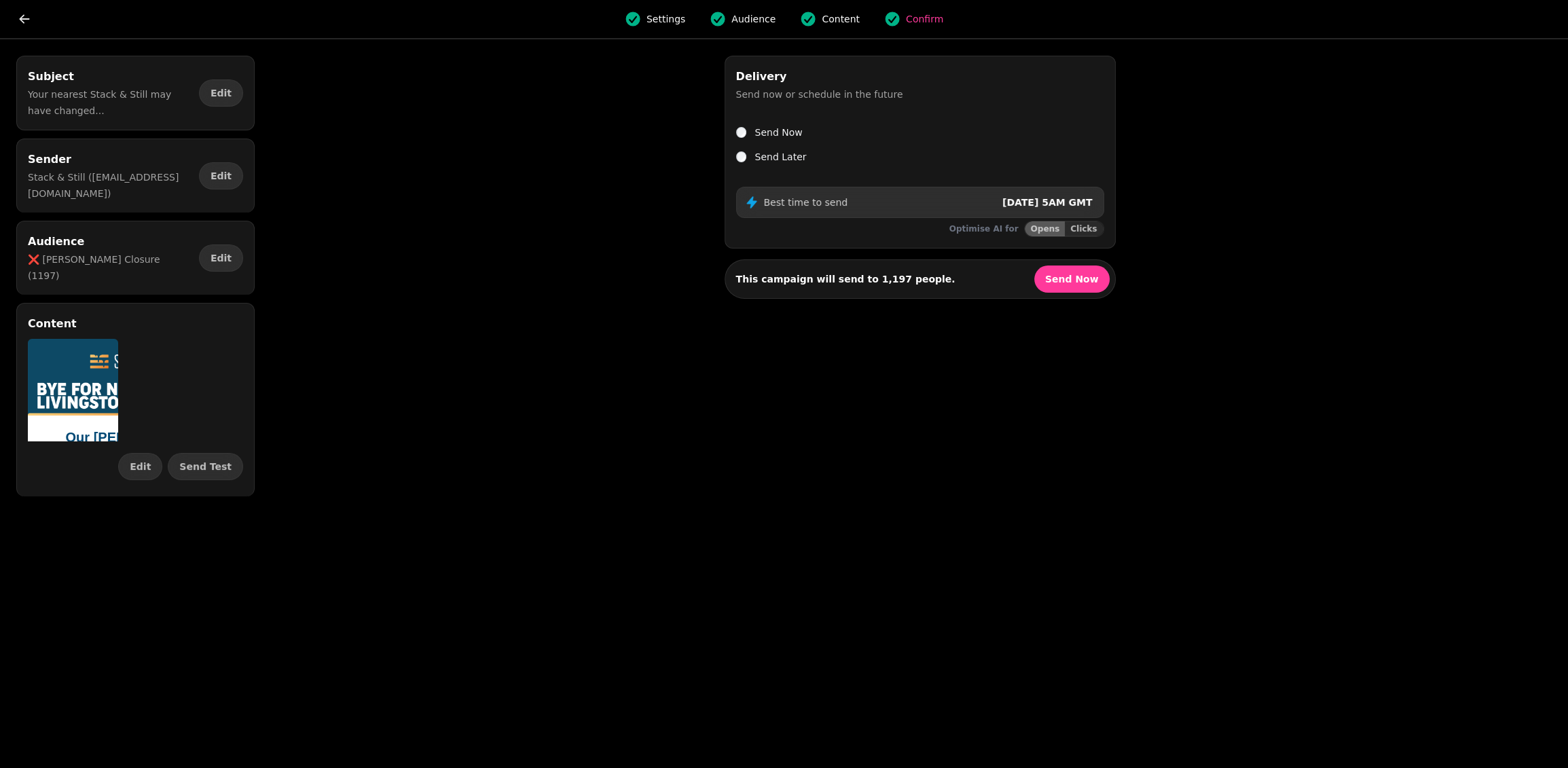
click at [323, 241] on div "Subject Your nearest Stack & Still may have changed... Edit Sender Stack & Stil…" at bounding box center [784, 403] width 1568 height 728
click at [292, 234] on div "Subject Your nearest Stack & Still may have changed... Edit Sender Stack & Stil…" at bounding box center [784, 403] width 1568 height 728
click at [264, 234] on div "Subject Your nearest Stack & Still may have changed... Edit Sender Stack & Stil…" at bounding box center [135, 275] width 271 height 440
click at [286, 243] on div "Subject Your nearest Stack & Still may have changed... Edit Sender Stack & Stil…" at bounding box center [784, 403] width 1568 height 728
click at [810, 21] on icon "button" at bounding box center [809, 20] width 14 height 14
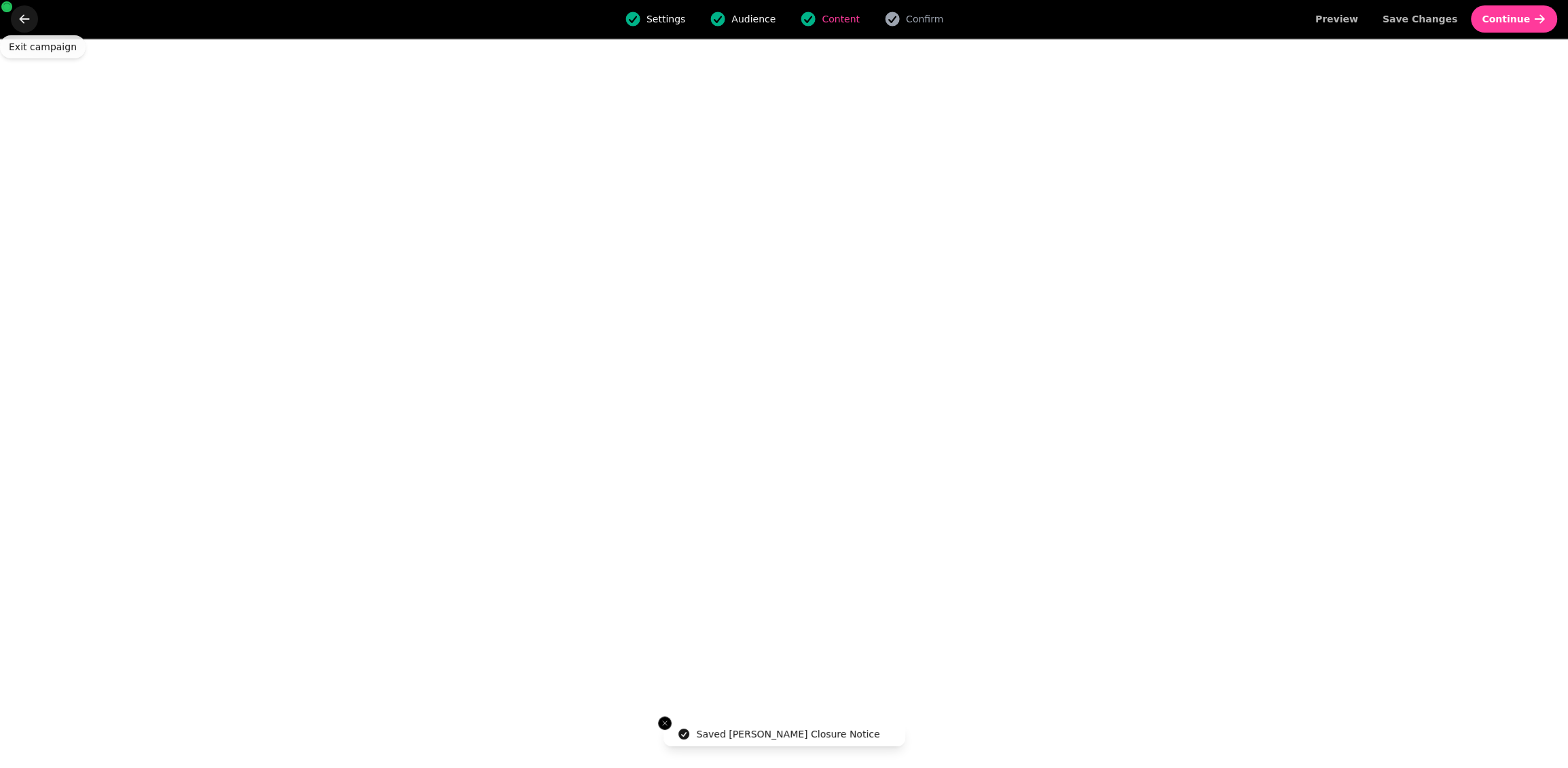
click at [21, 19] on icon "go back" at bounding box center [24, 19] width 10 height 9
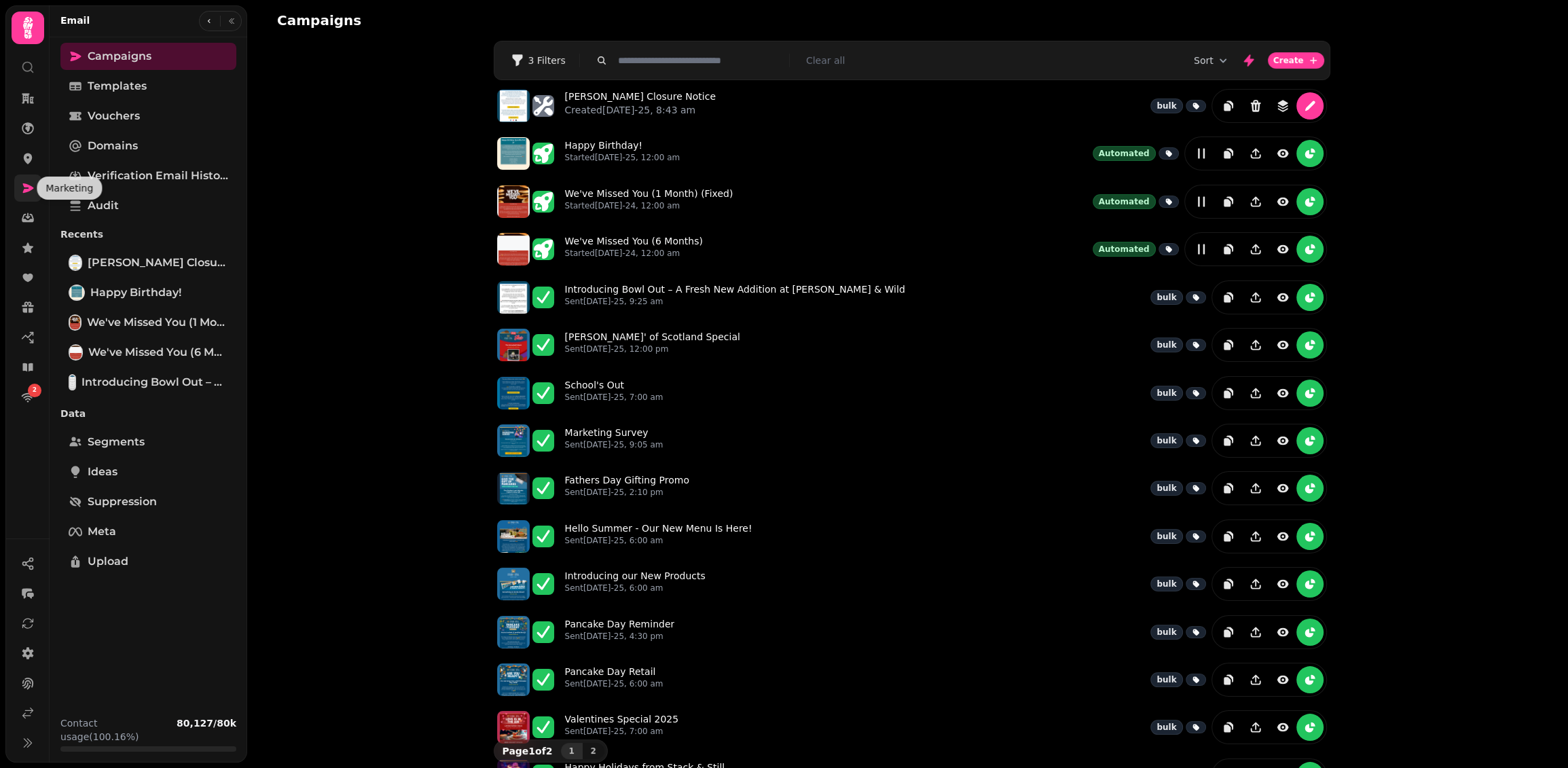
click at [23, 184] on icon at bounding box center [29, 188] width 11 height 10
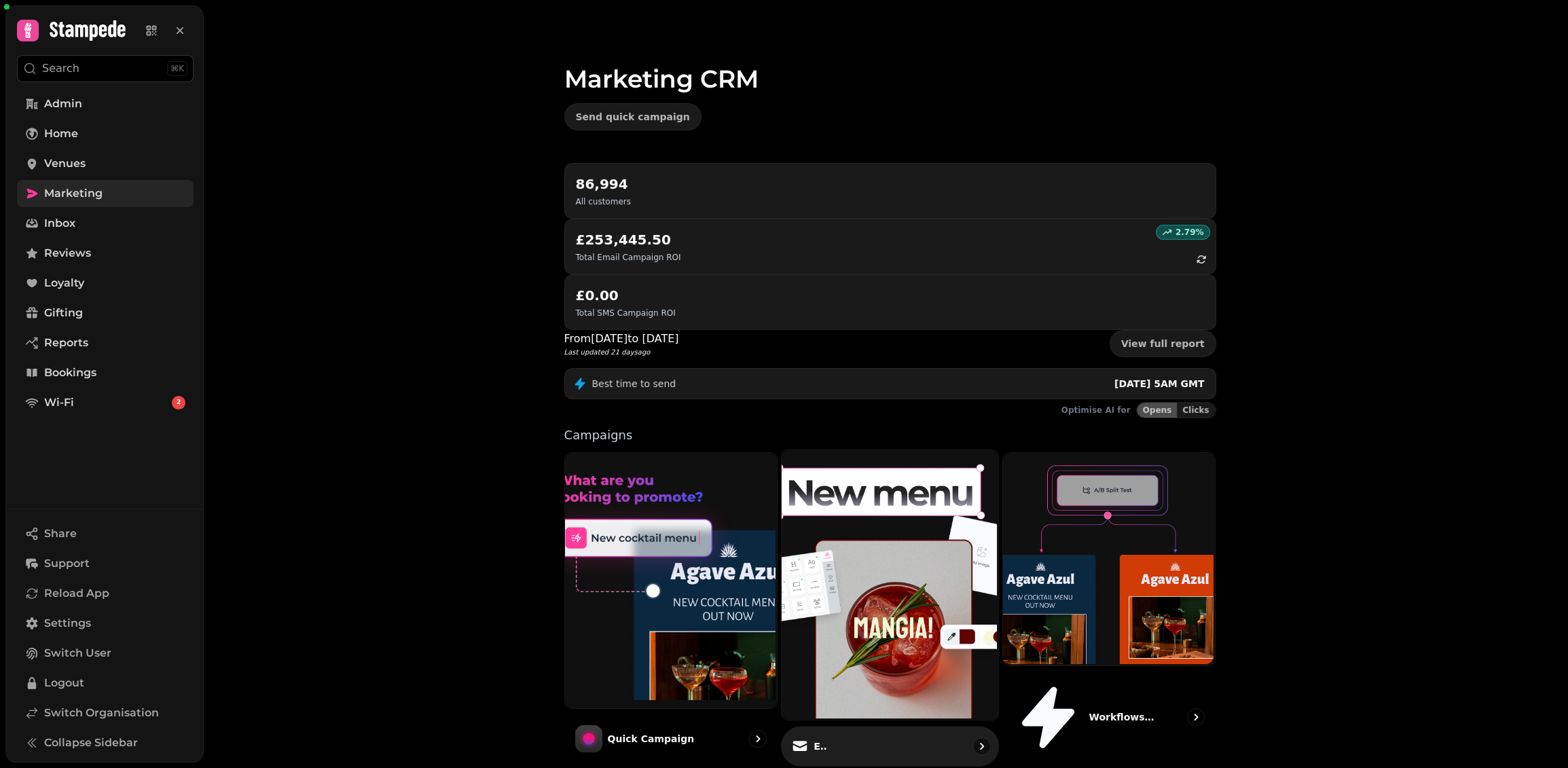
scroll to position [76, 0]
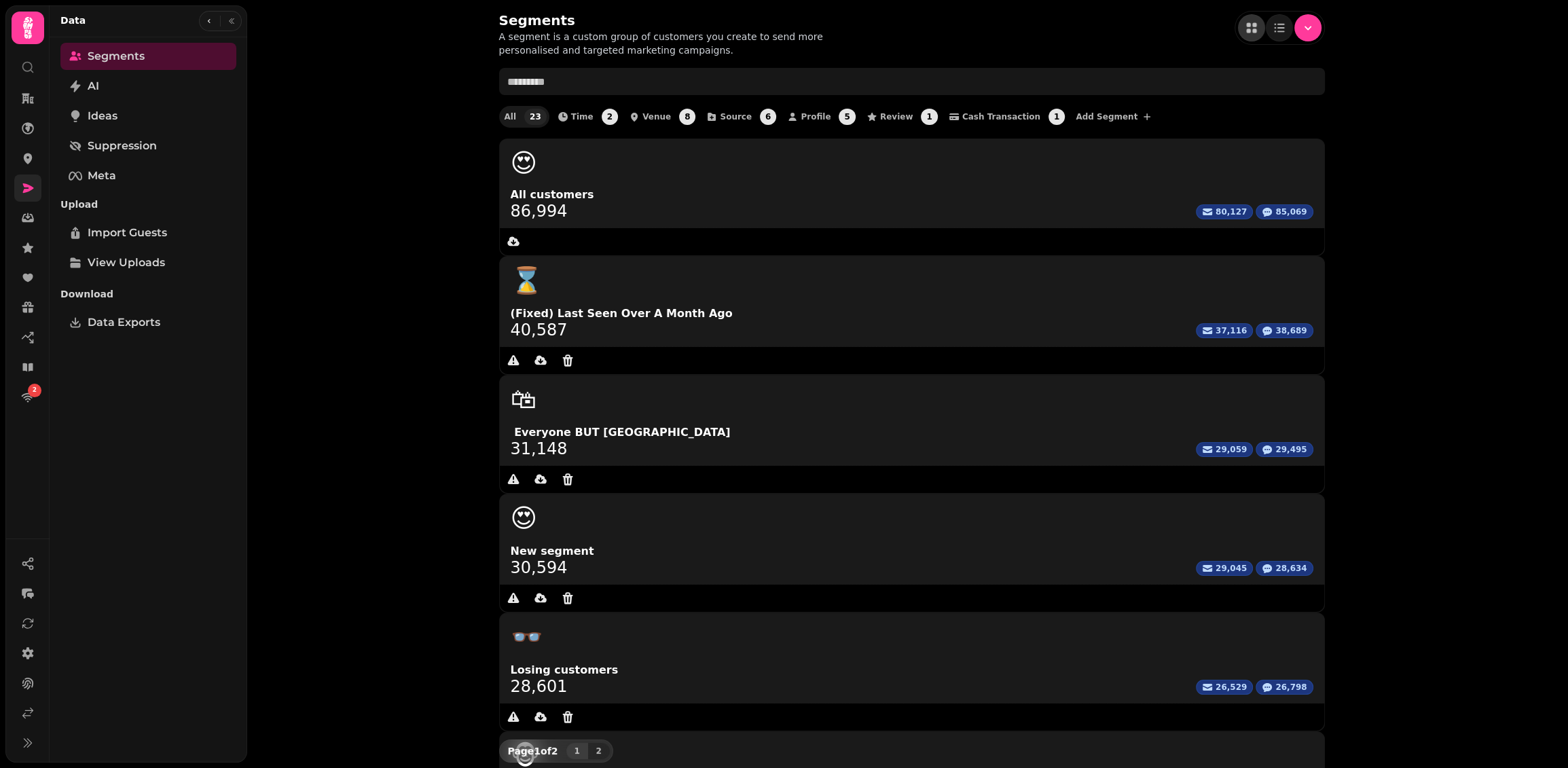
click at [17, 176] on link at bounding box center [28, 188] width 27 height 27
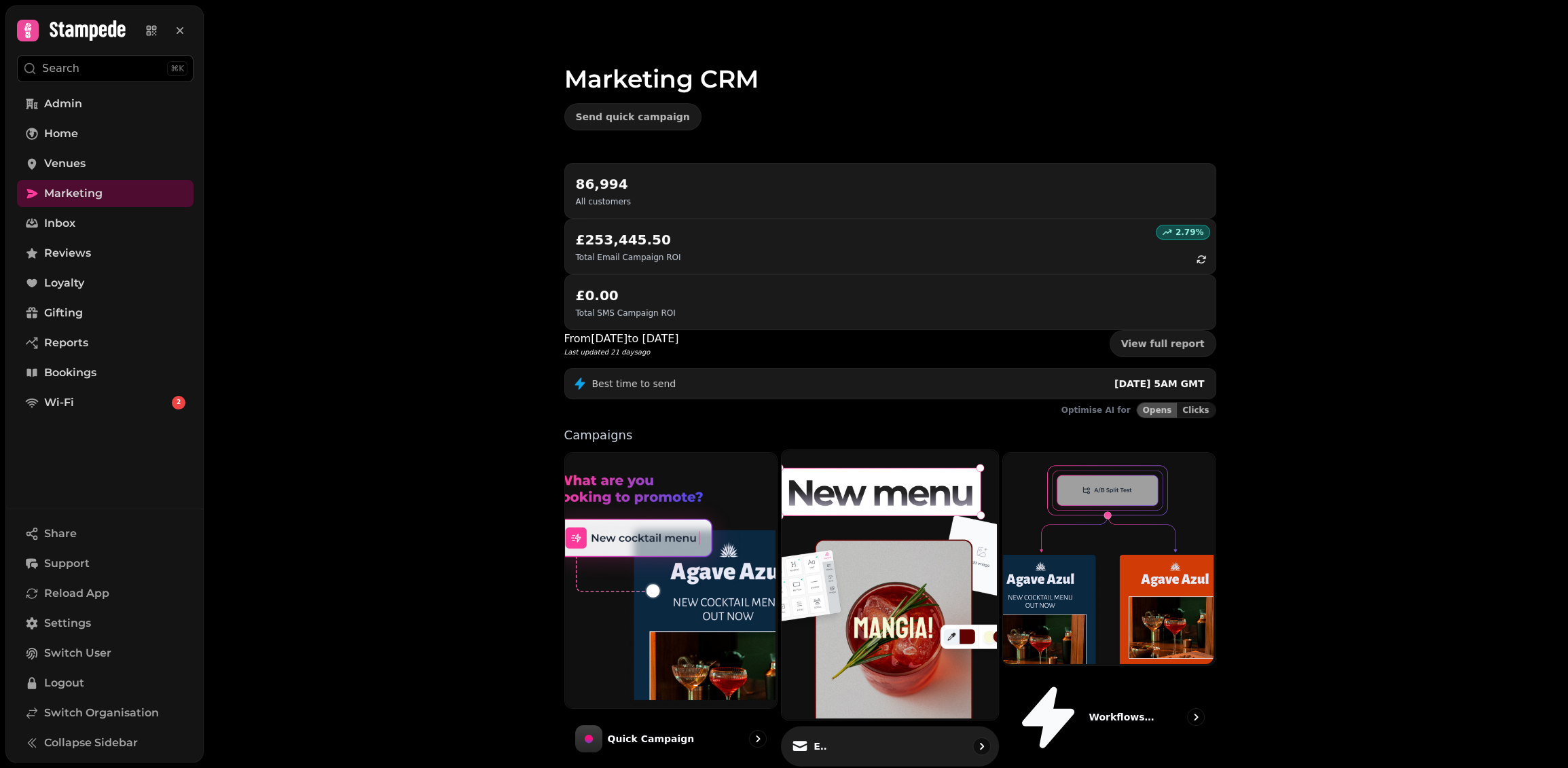
click at [868, 448] on img at bounding box center [888, 583] width 217 height 270
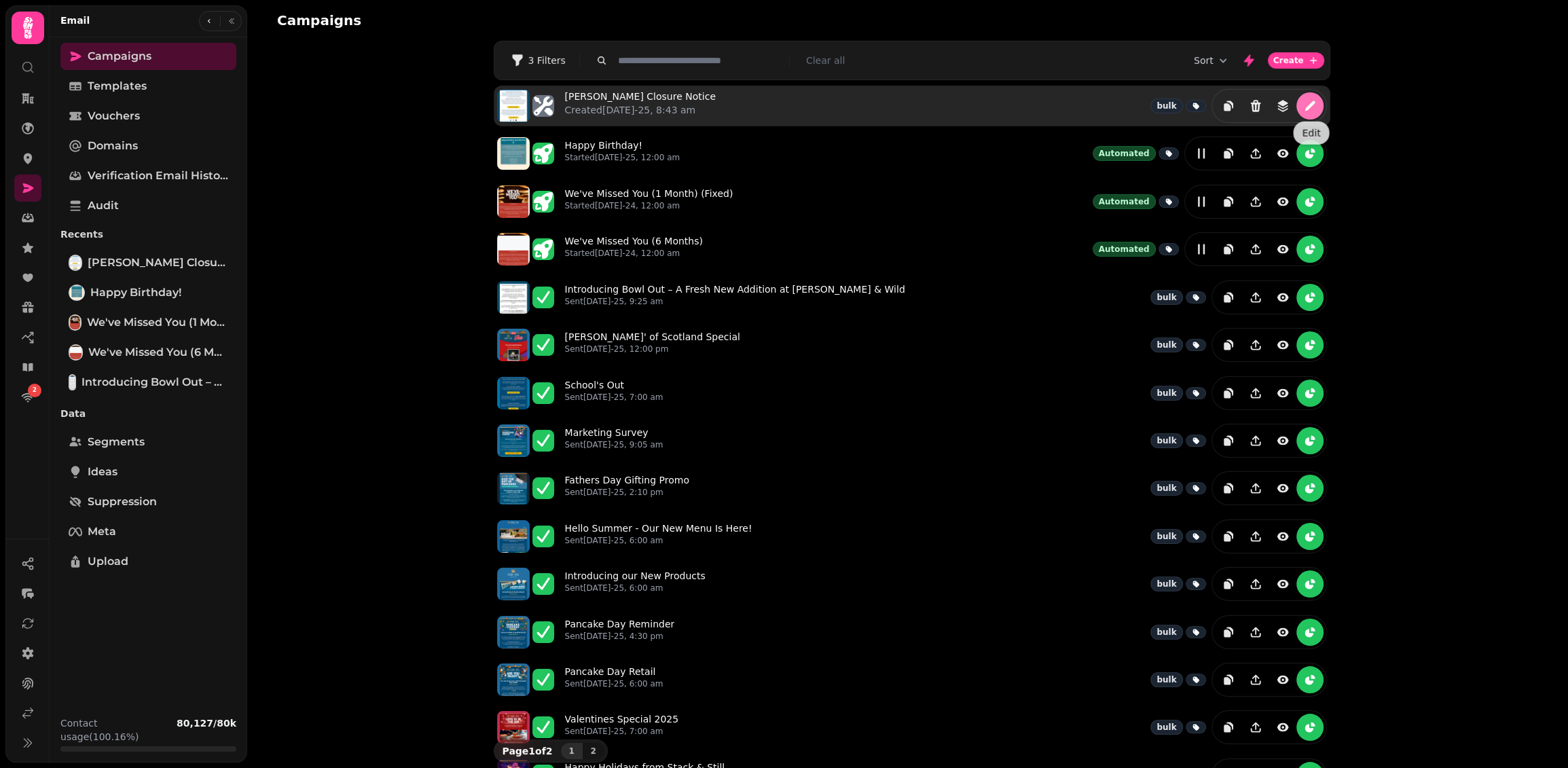
click at [1318, 110] on button "edit" at bounding box center [1309, 106] width 27 height 27
select select "**********"
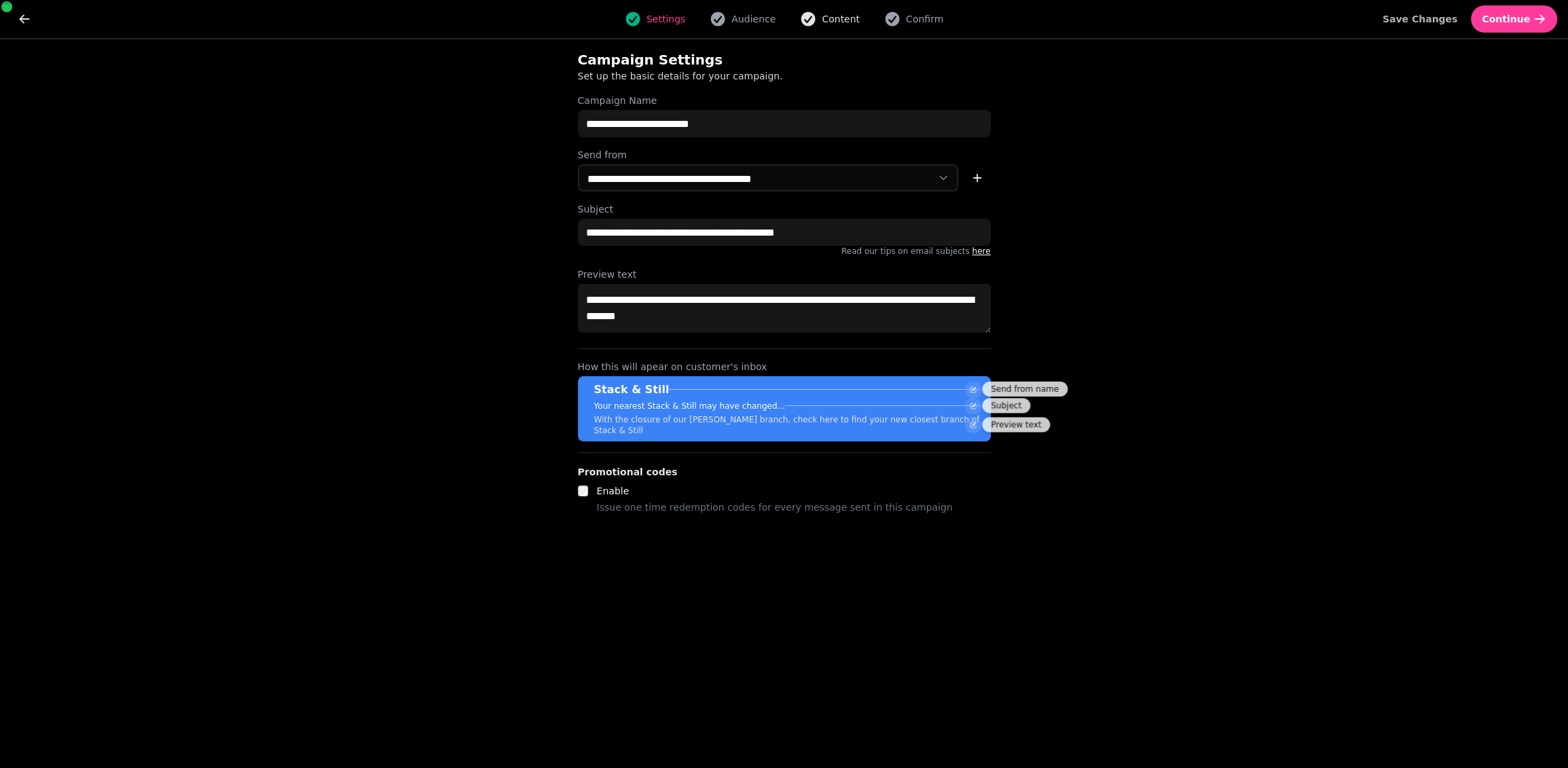
click at [831, 20] on span "Content" at bounding box center [841, 19] width 38 height 13
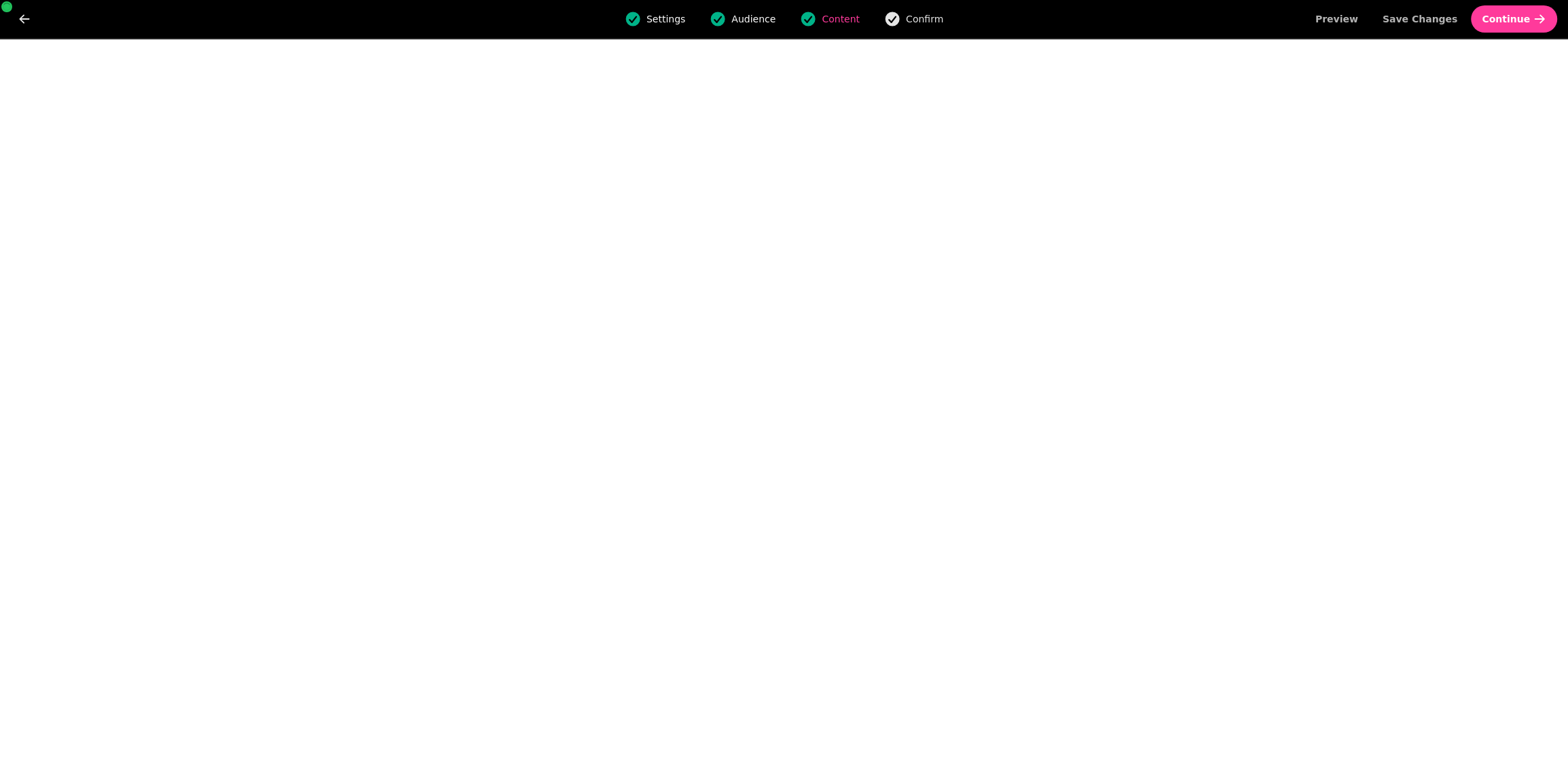
click at [890, 20] on icon "button" at bounding box center [892, 20] width 14 height 14
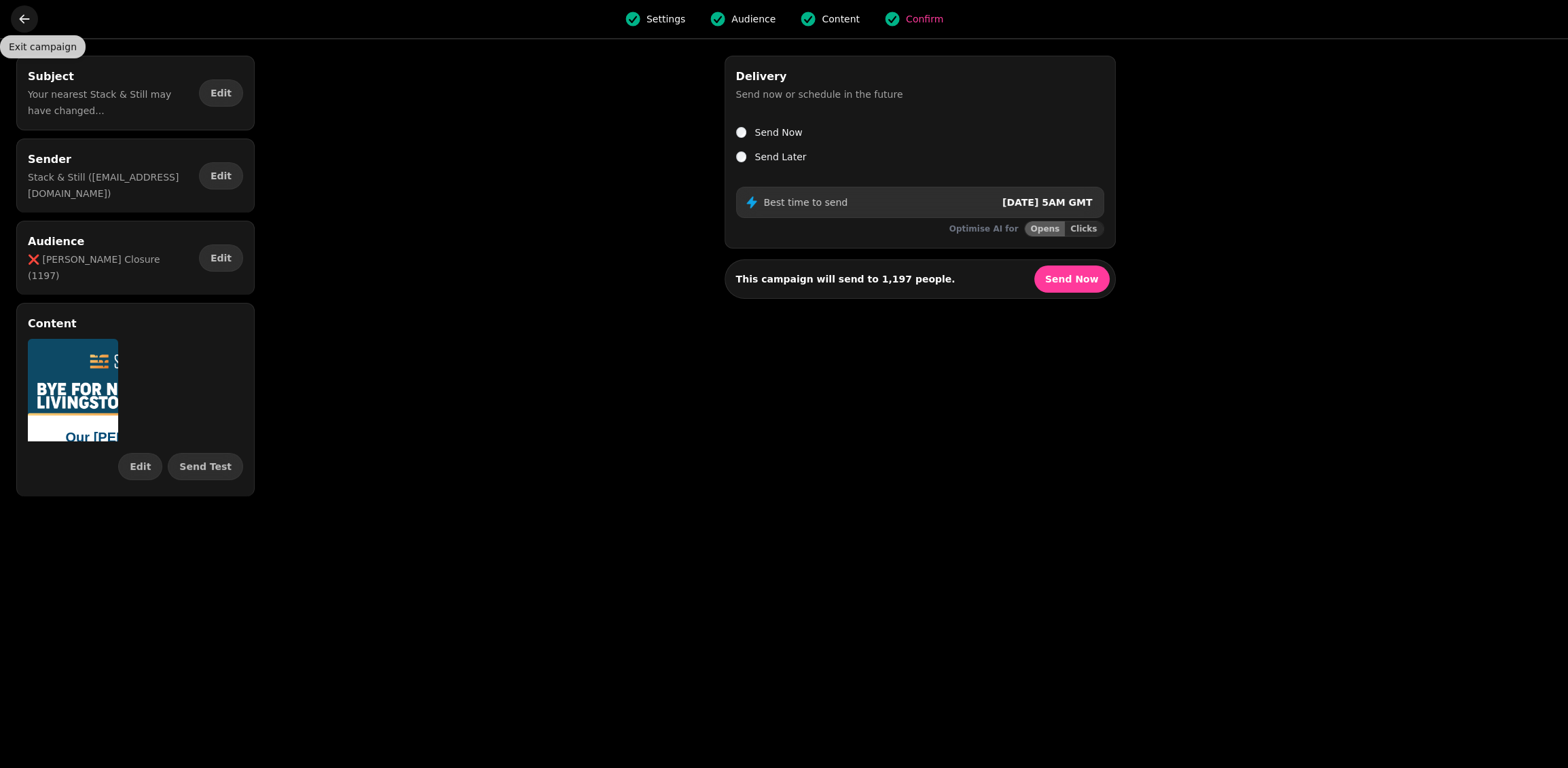
click at [21, 28] on button "go back" at bounding box center [24, 19] width 27 height 27
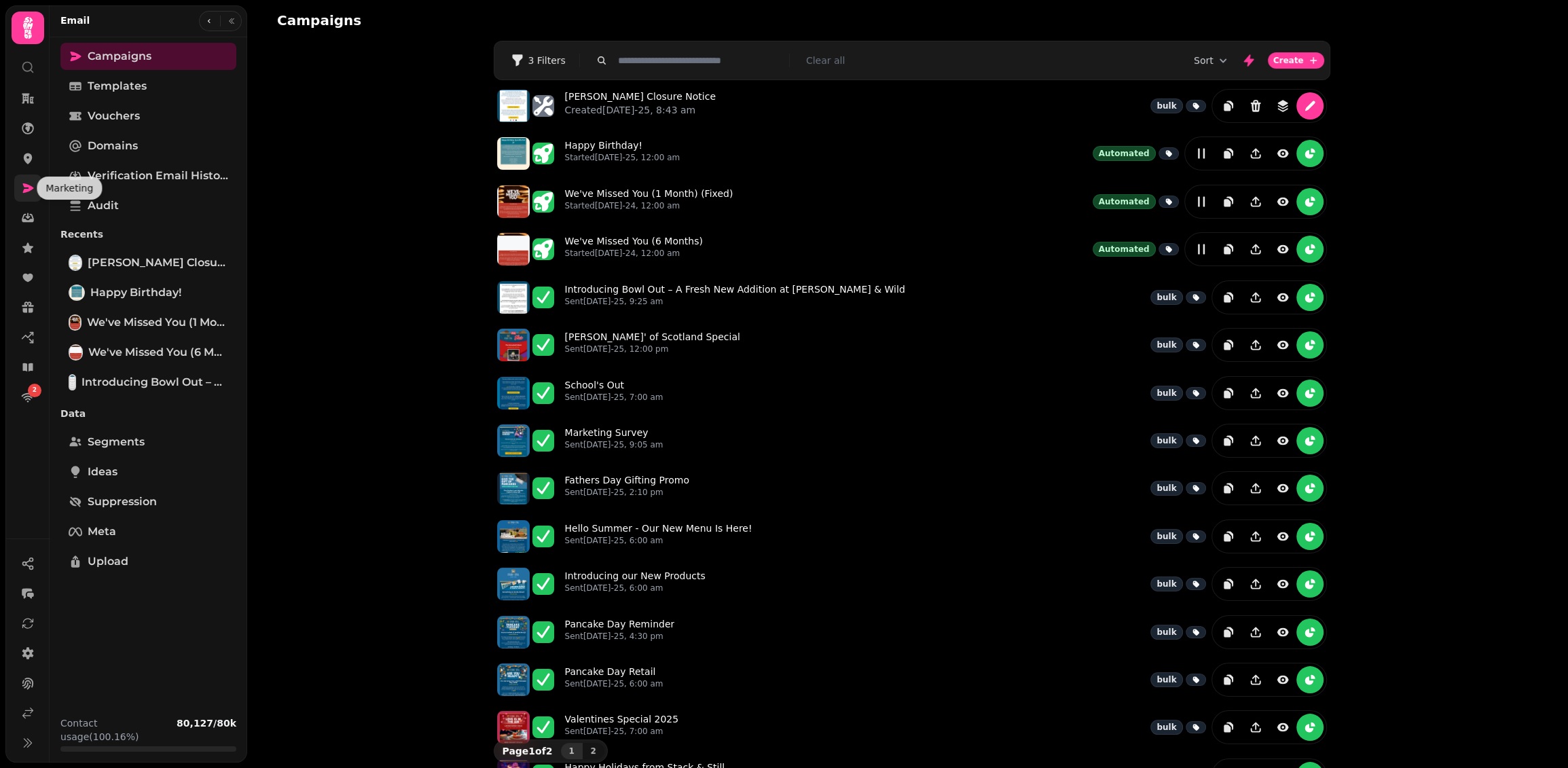
click at [27, 192] on icon at bounding box center [28, 187] width 13 height 13
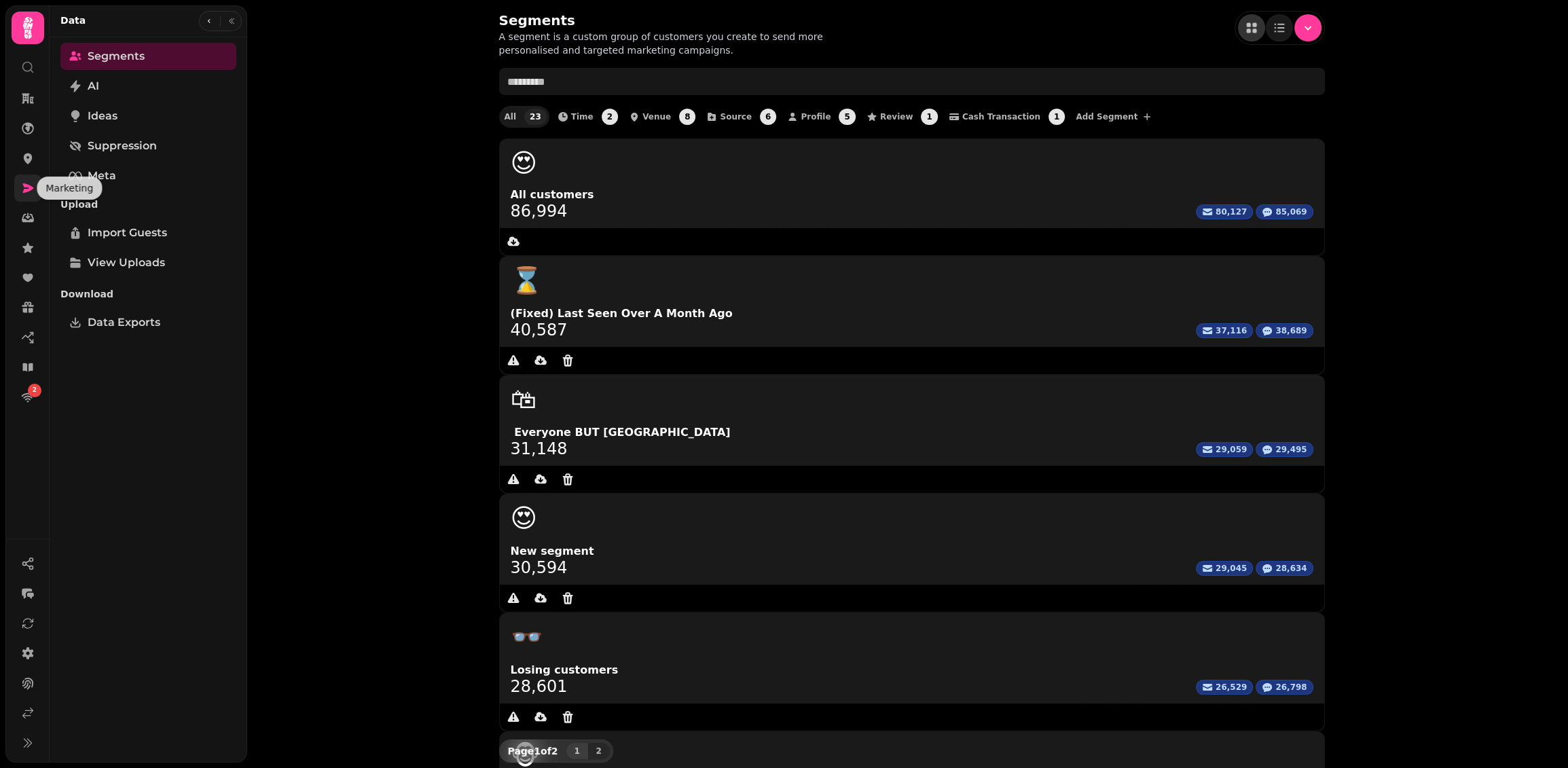
click at [21, 189] on icon at bounding box center [28, 187] width 13 height 13
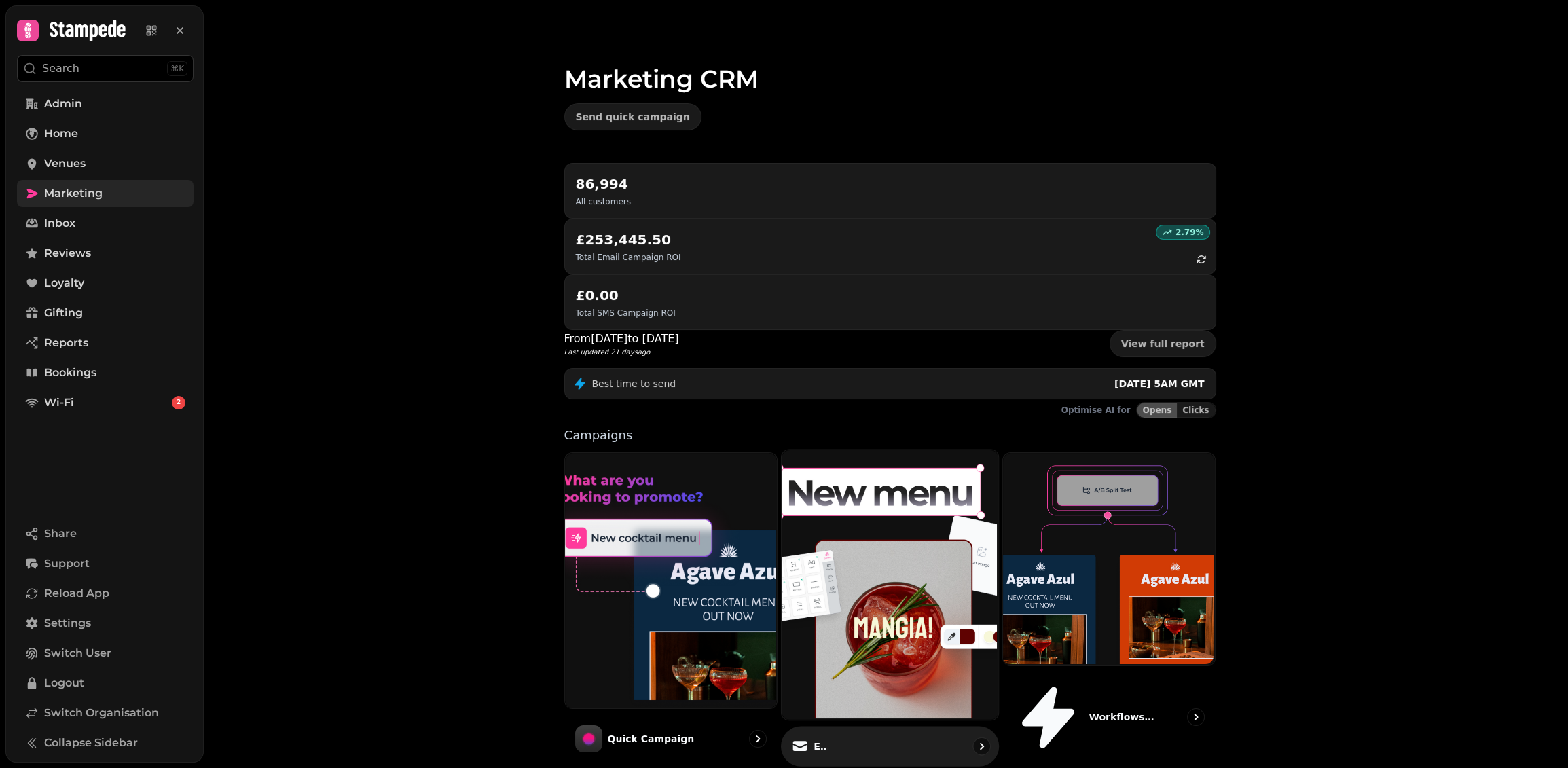
click at [892, 455] on img at bounding box center [888, 583] width 217 height 270
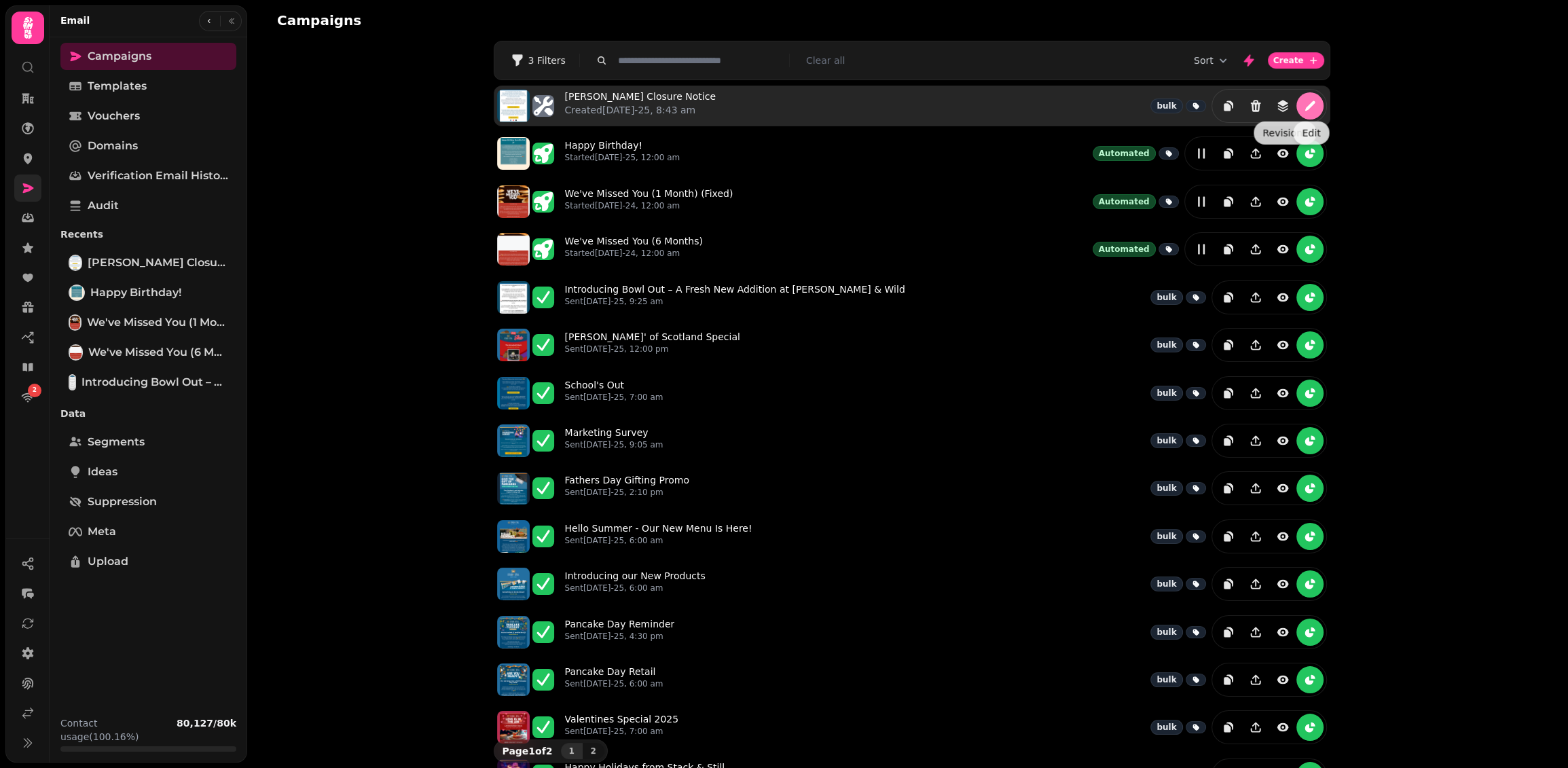
click at [1301, 107] on button "edit" at bounding box center [1309, 106] width 27 height 27
select select "**********"
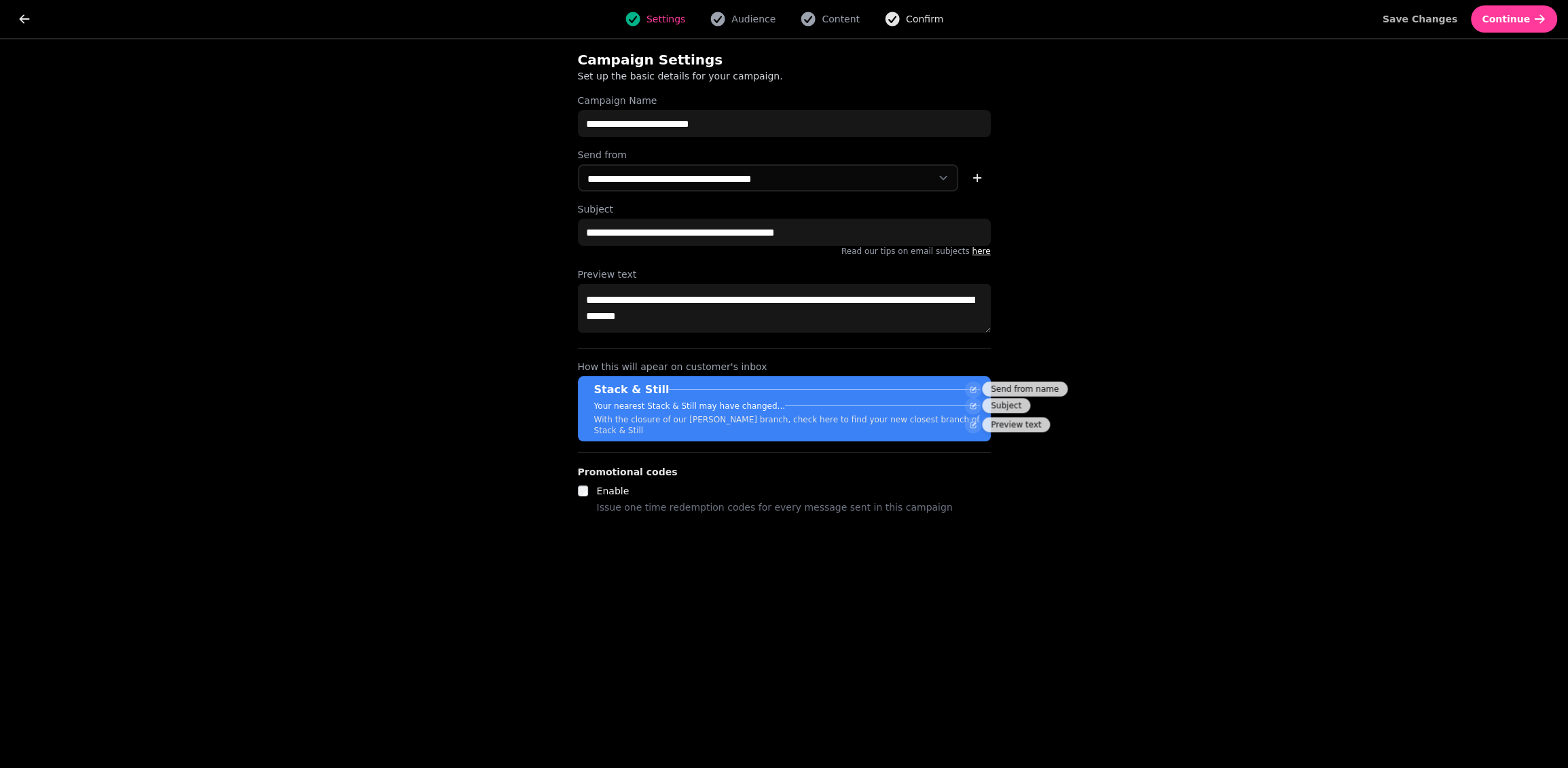
click at [918, 24] on span "Confirm" at bounding box center [924, 19] width 37 height 13
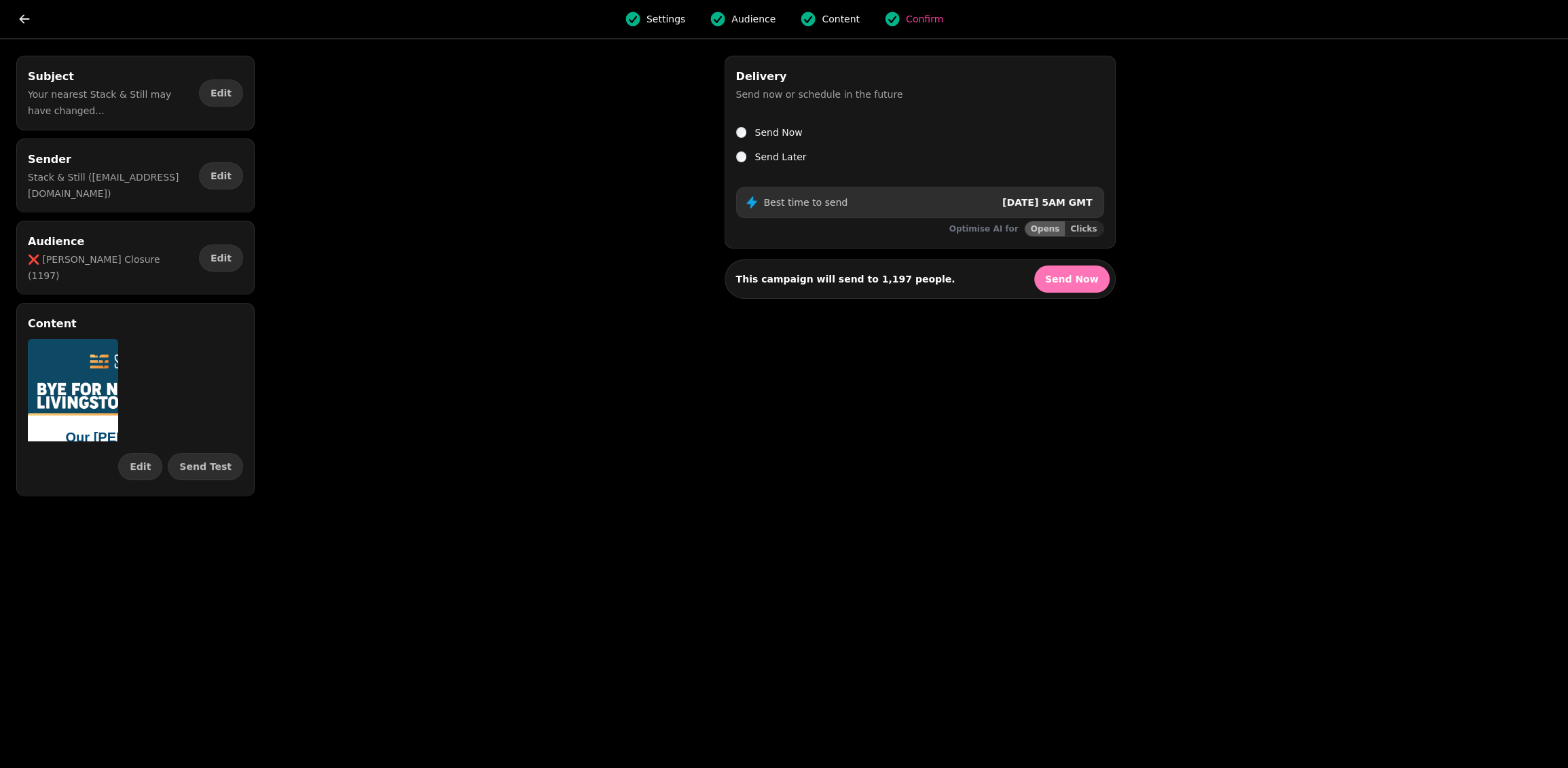
click at [1065, 281] on span "Send Now" at bounding box center [1071, 279] width 53 height 10
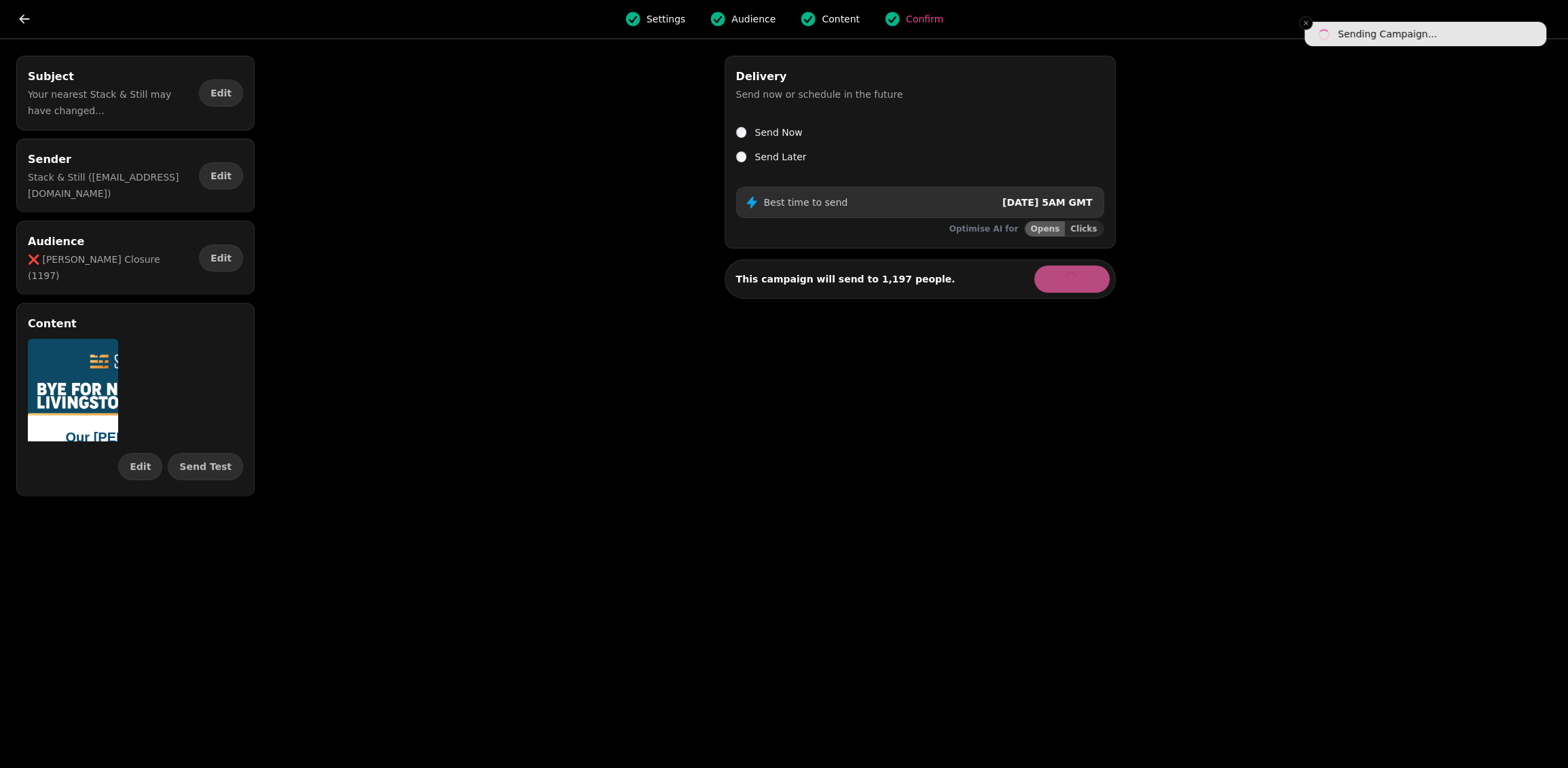
select select "**"
